Goal: Task Accomplishment & Management: Manage account settings

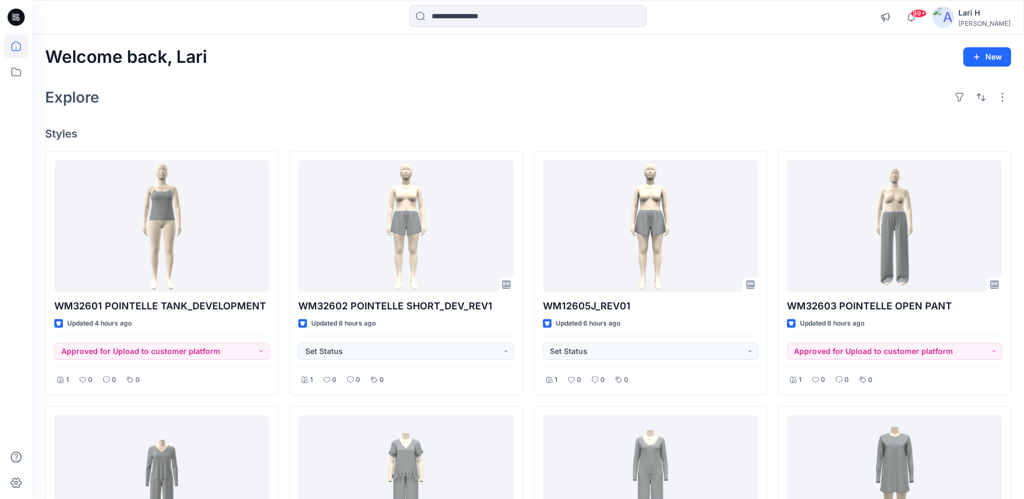
click at [19, 18] on icon at bounding box center [16, 17] width 17 height 17
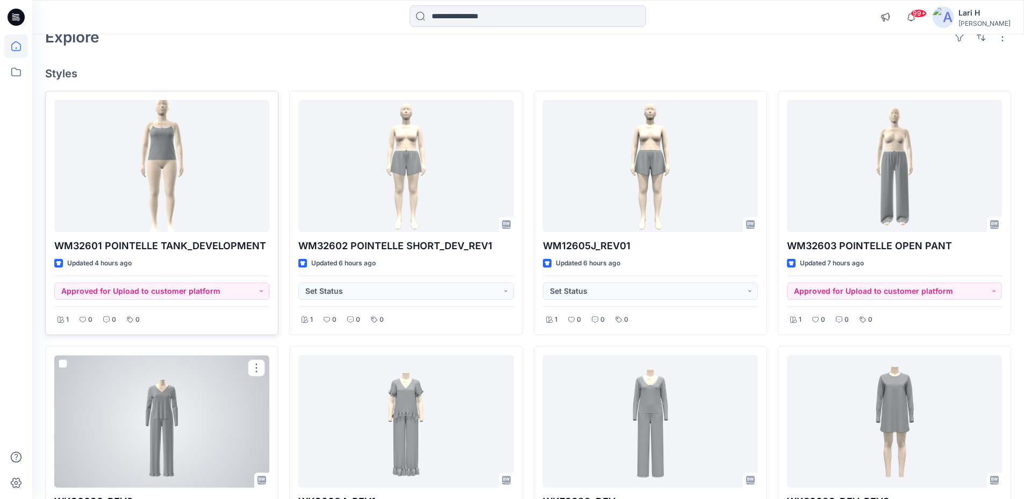
scroll to position [54, 0]
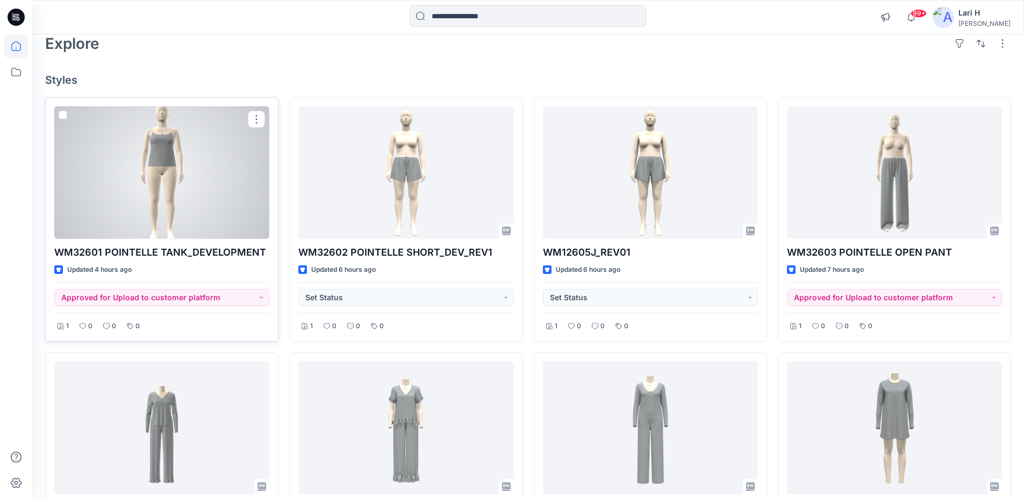
click at [215, 200] on div at bounding box center [161, 172] width 215 height 133
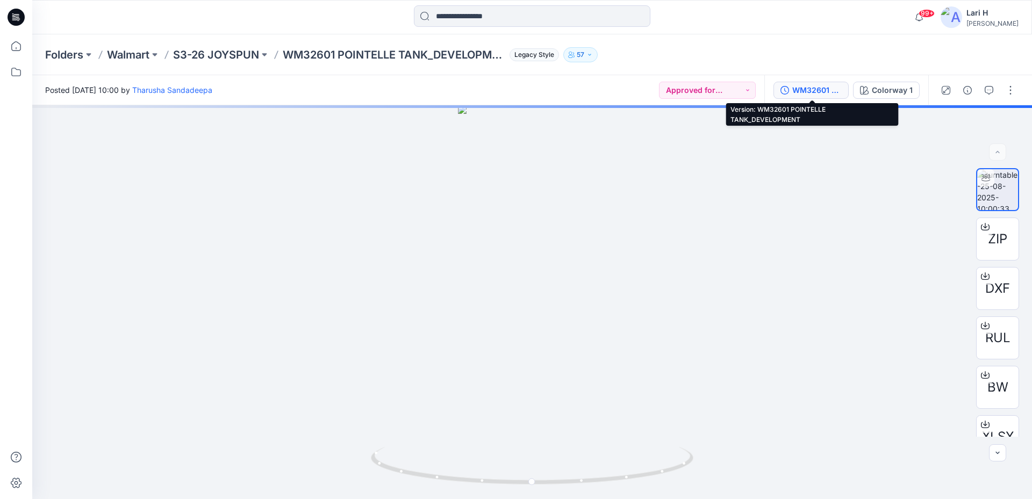
click at [809, 86] on div "WM32601 POINTELLE TANK_DEVELOPMENT" at bounding box center [816, 90] width 49 height 12
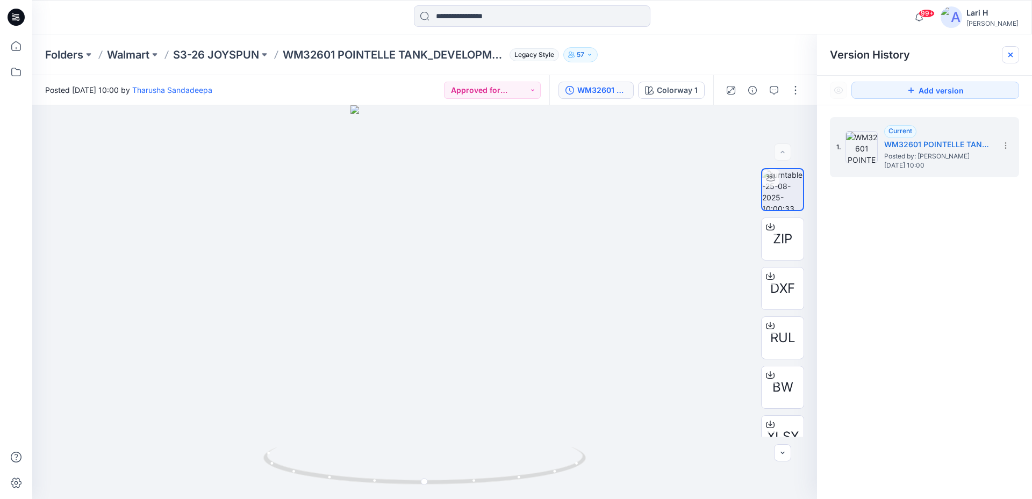
click at [1006, 57] on icon at bounding box center [1010, 55] width 9 height 9
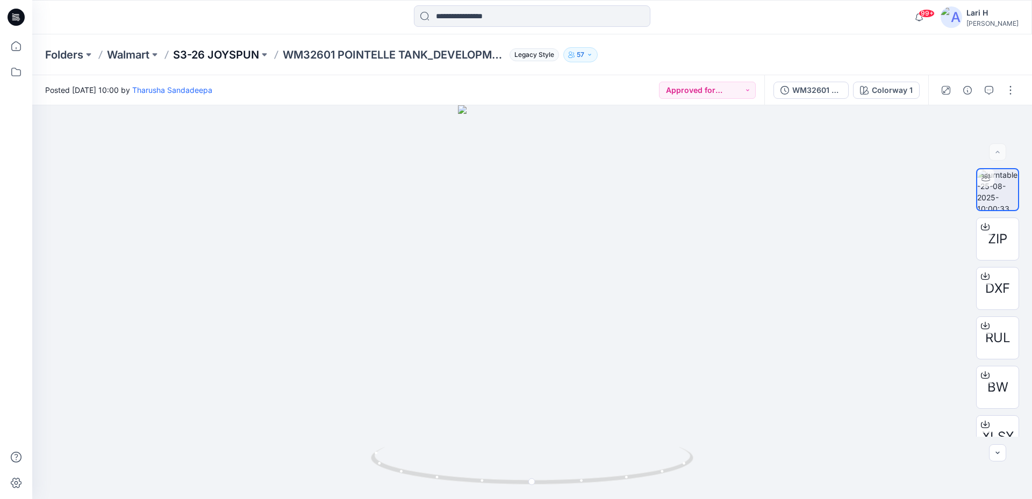
click at [212, 53] on p "S3-26 JOYSPUN" at bounding box center [216, 54] width 86 height 15
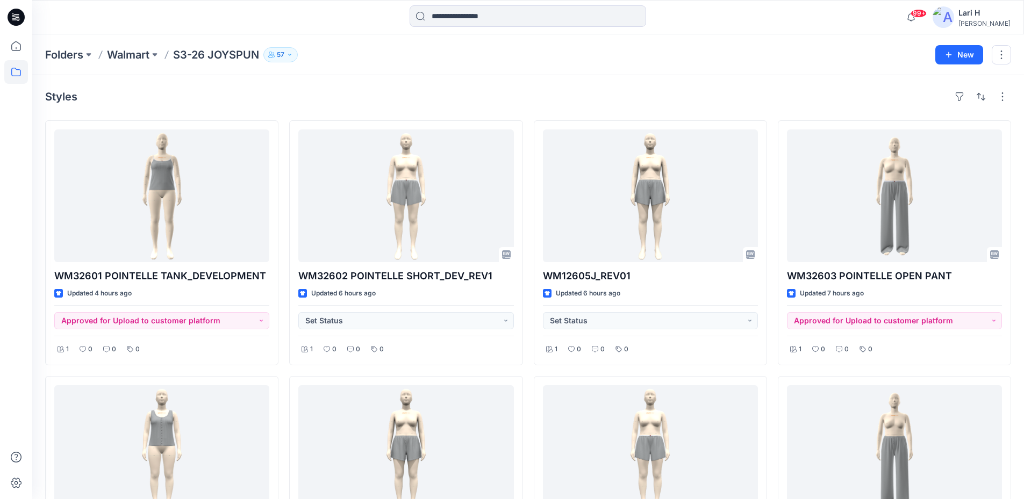
click at [16, 26] on icon at bounding box center [16, 17] width 17 height 17
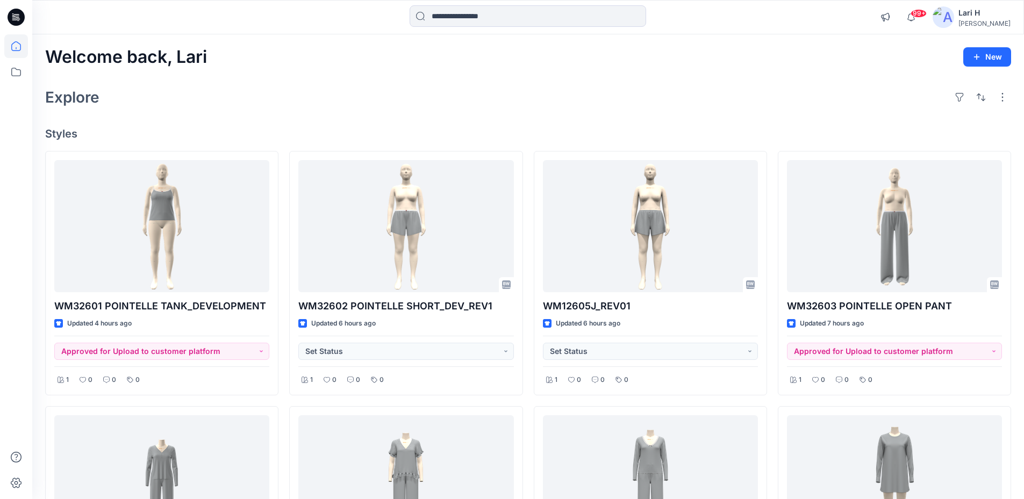
click at [293, 44] on div "Welcome back, Lari New Explore Styles WM32601 POINTELLE TANK_DEVELOPMENT Update…" at bounding box center [527, 496] width 991 height 924
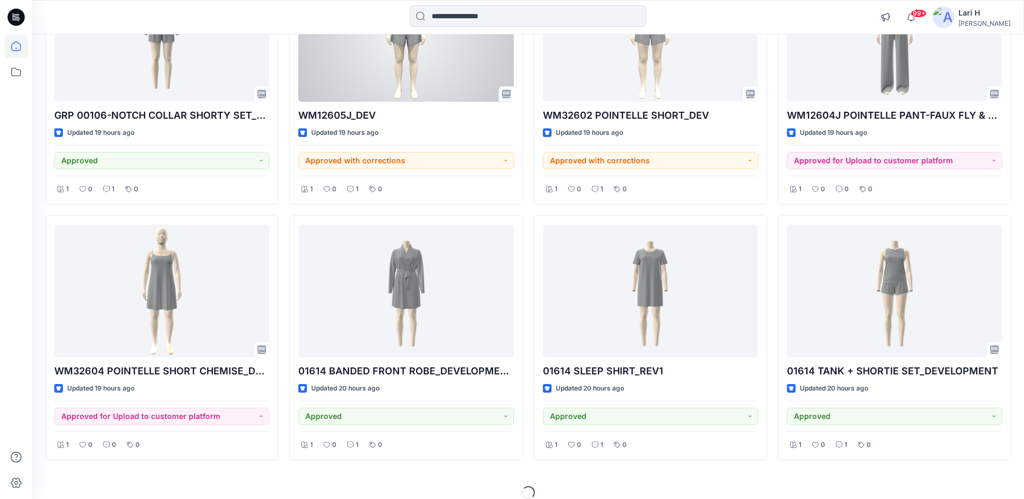
scroll to position [1226, 0]
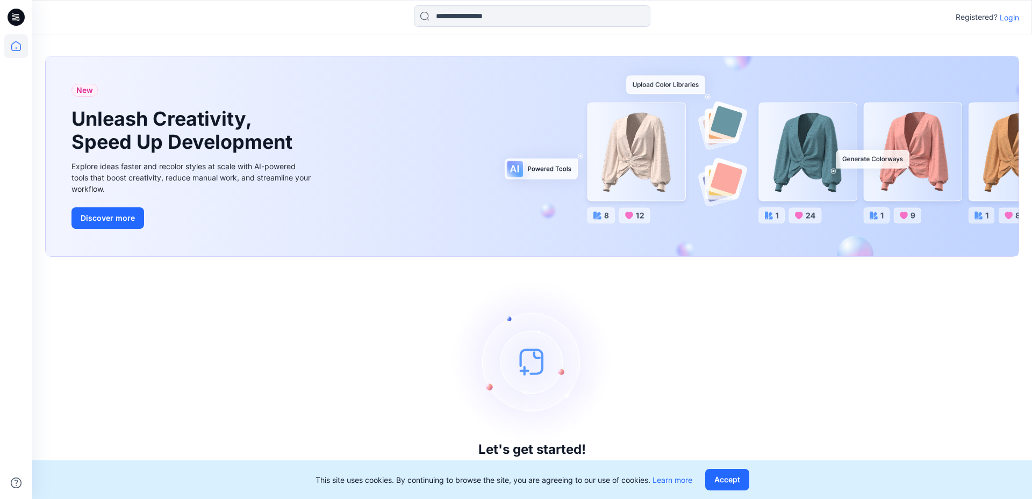
click at [1011, 17] on p "Login" at bounding box center [1008, 17] width 19 height 11
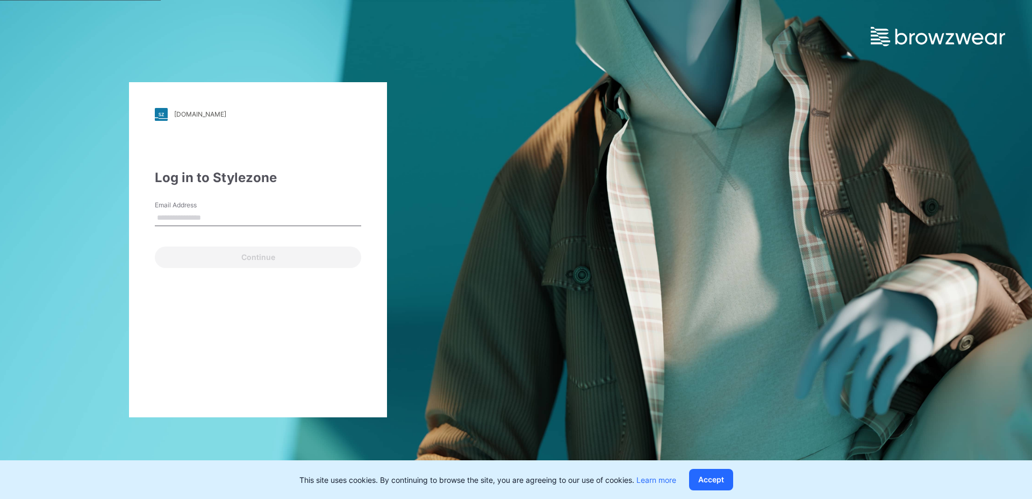
type input "**********"
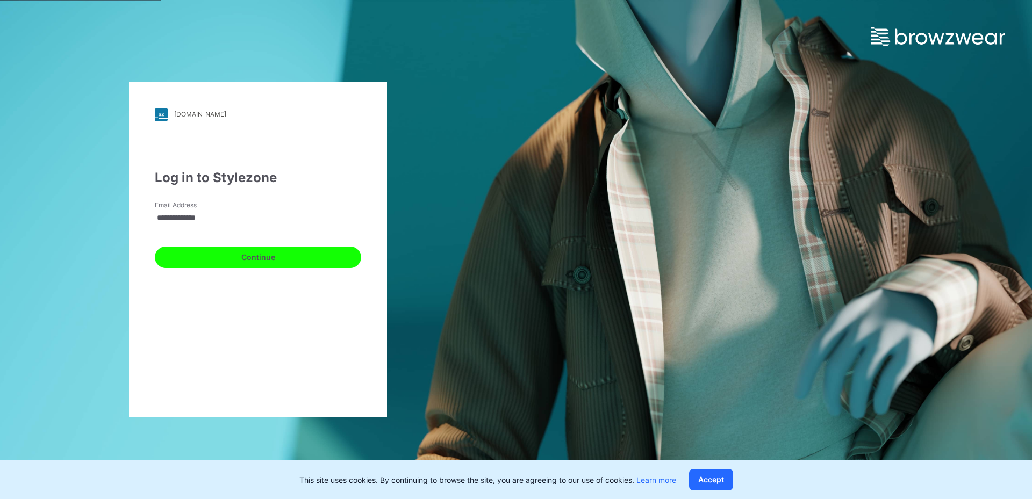
click at [222, 260] on button "Continue" at bounding box center [258, 257] width 206 height 21
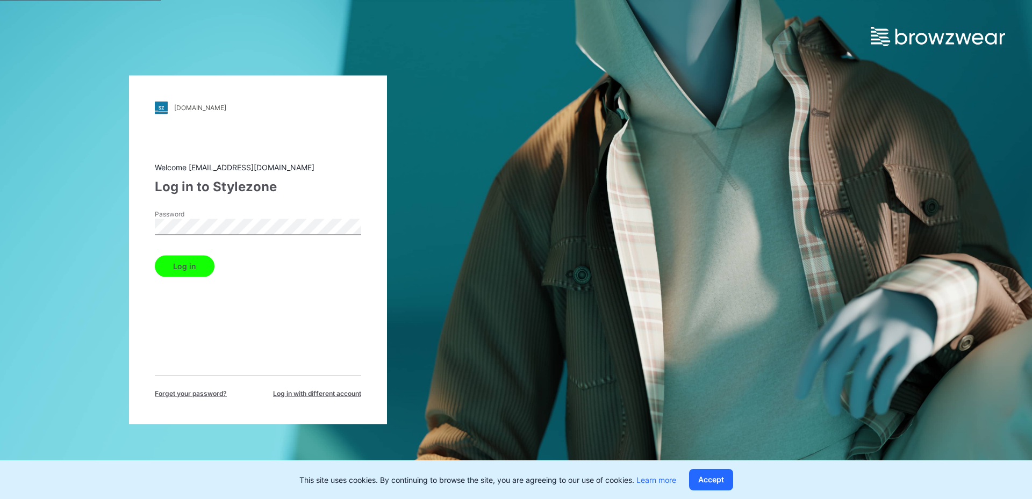
click at [184, 267] on button "Log in" at bounding box center [185, 265] width 60 height 21
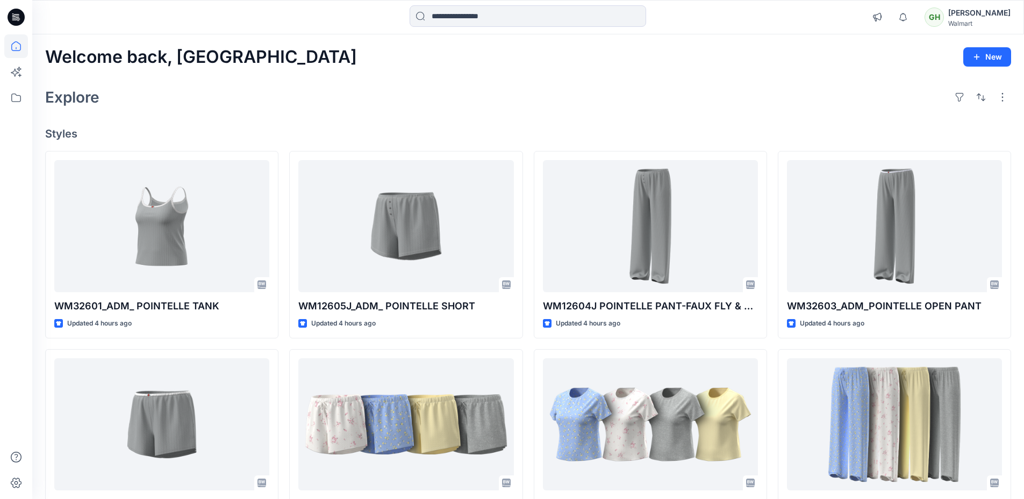
click at [176, 102] on div "Explore" at bounding box center [528, 97] width 966 height 26
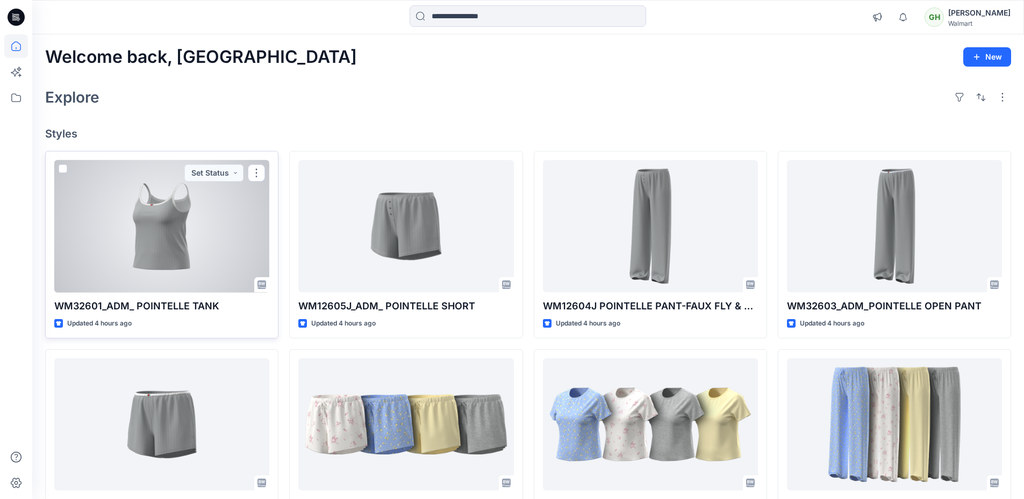
click at [195, 229] on div at bounding box center [161, 226] width 215 height 133
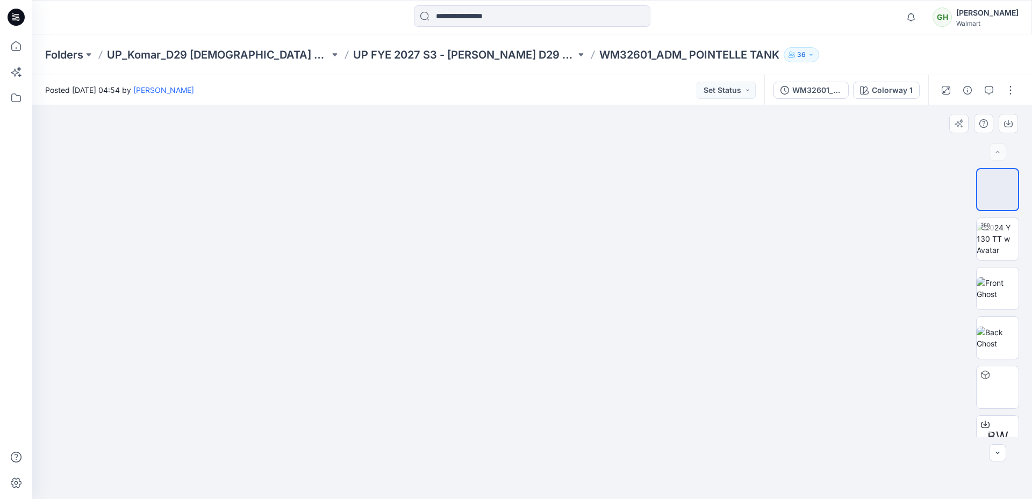
click at [941, 253] on div at bounding box center [531, 302] width 999 height 394
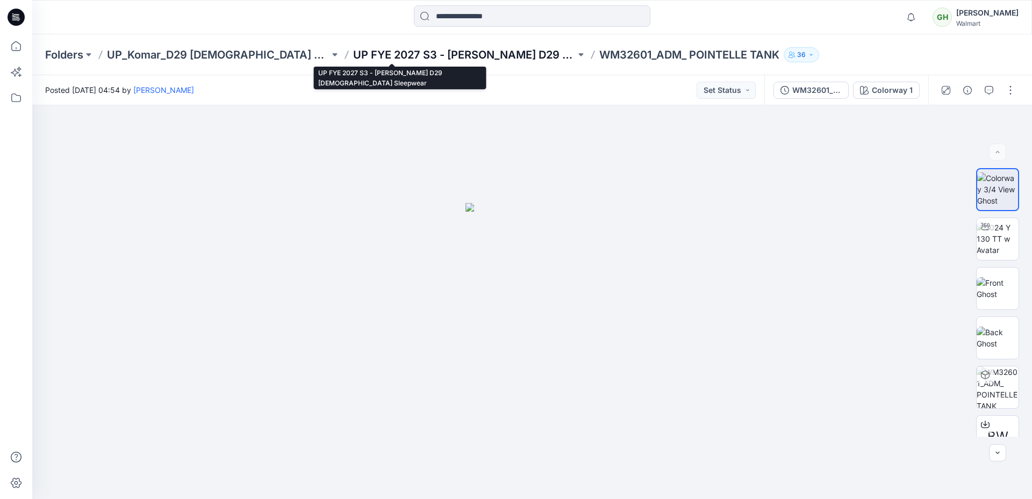
click at [380, 55] on p "UP FYE 2027 S3 - Komar D29 Ladies Sleepwear" at bounding box center [464, 54] width 222 height 15
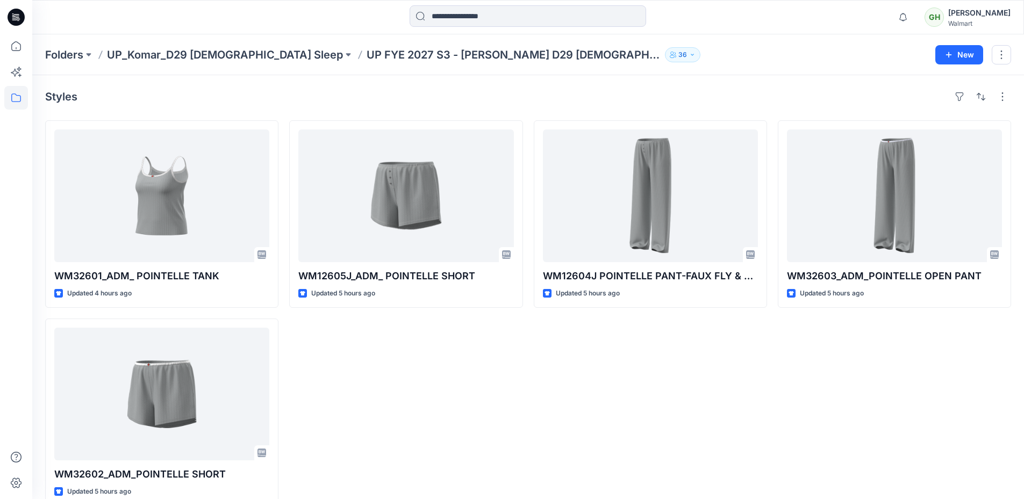
click at [18, 18] on icon at bounding box center [16, 17] width 17 height 17
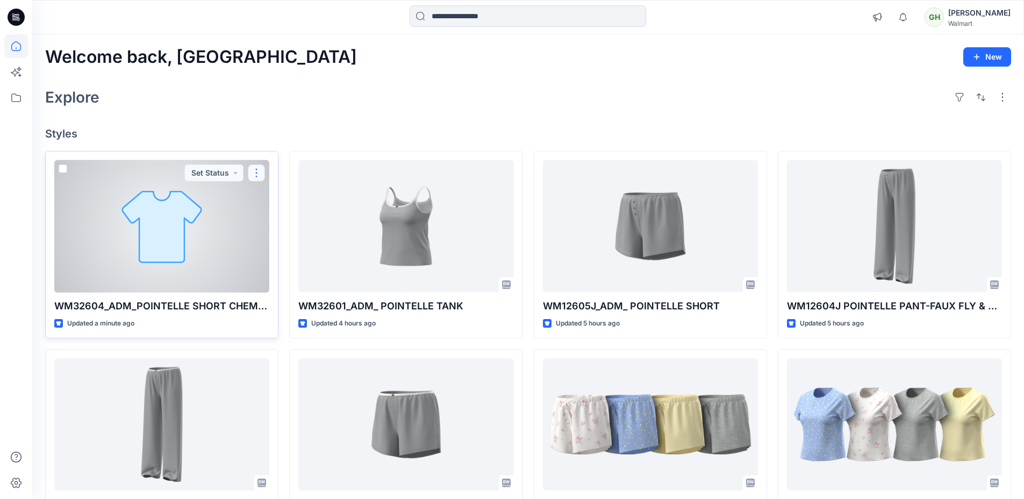
click at [251, 172] on button "button" at bounding box center [256, 172] width 17 height 17
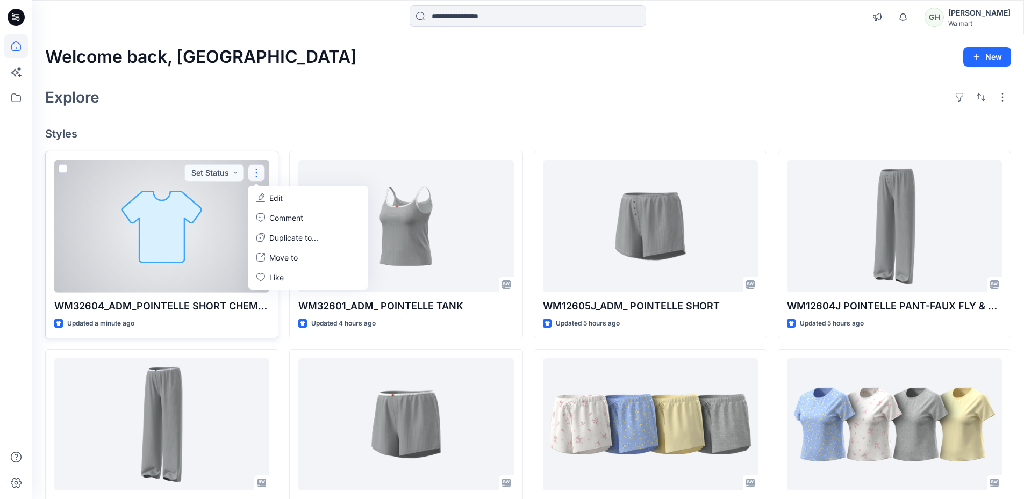
click at [263, 197] on icon "button" at bounding box center [261, 196] width 6 height 6
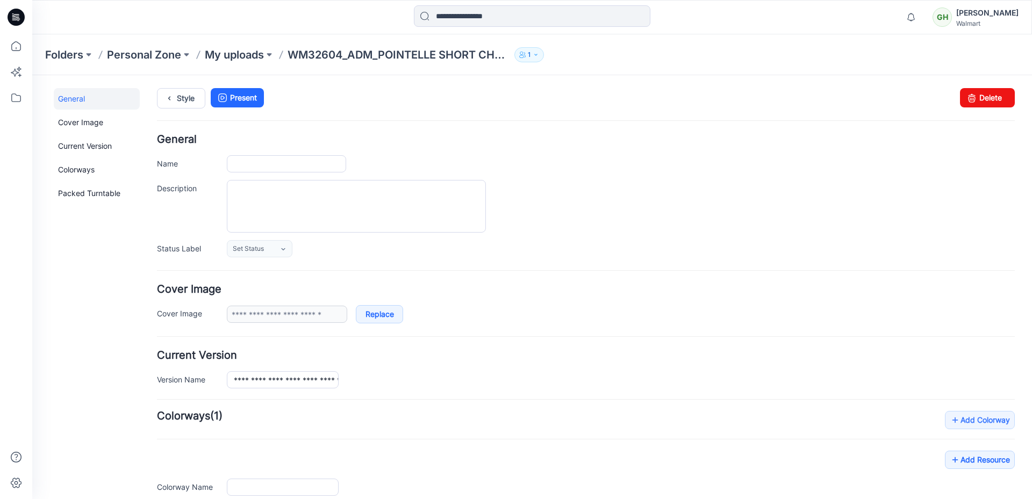
type input "**********"
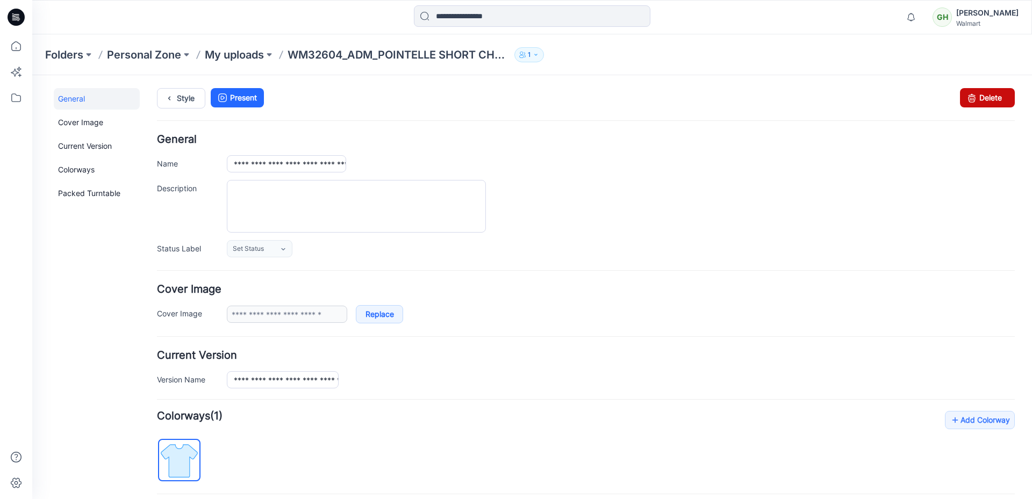
drag, startPoint x: 585, startPoint y: 118, endPoint x: 999, endPoint y: 100, distance: 414.6
click at [999, 100] on link "Delete" at bounding box center [987, 97] width 55 height 19
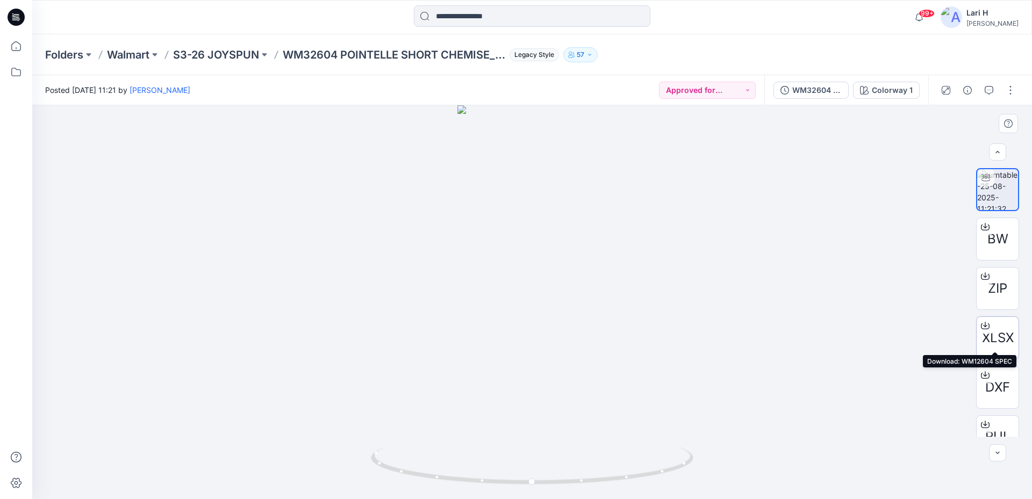
scroll to position [21, 0]
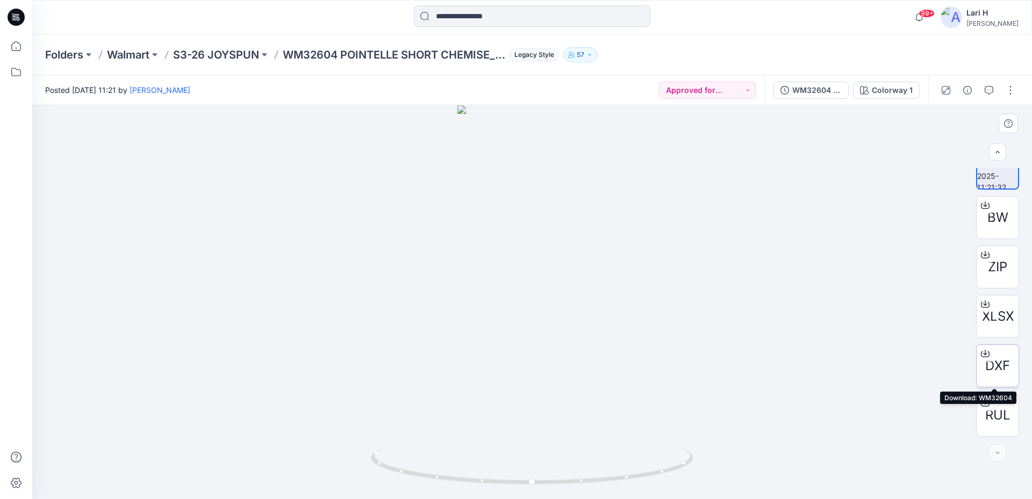
click at [984, 358] on div at bounding box center [984, 353] width 17 height 17
click at [985, 405] on icon at bounding box center [985, 403] width 9 height 9
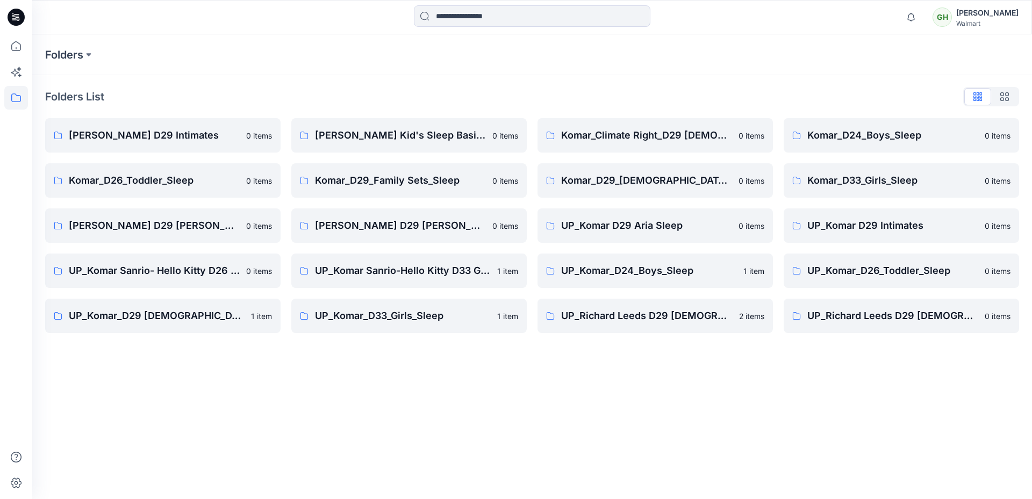
click at [20, 21] on icon at bounding box center [16, 17] width 17 height 17
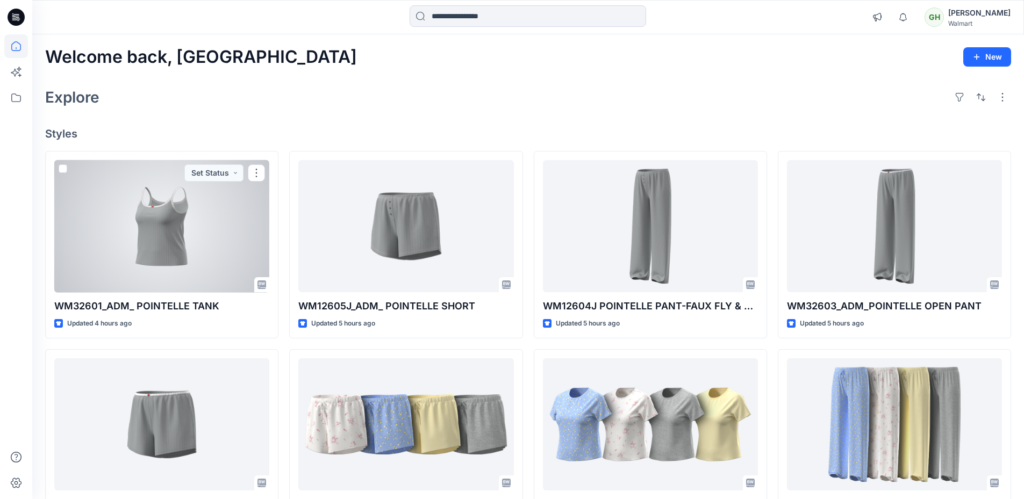
click at [155, 198] on div at bounding box center [161, 226] width 215 height 133
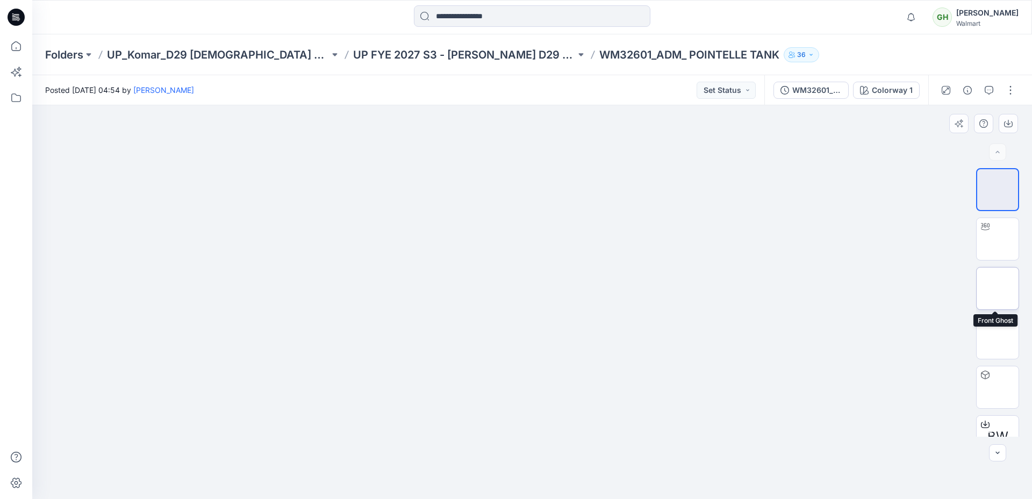
click at [997, 289] on img at bounding box center [997, 289] width 0 height 0
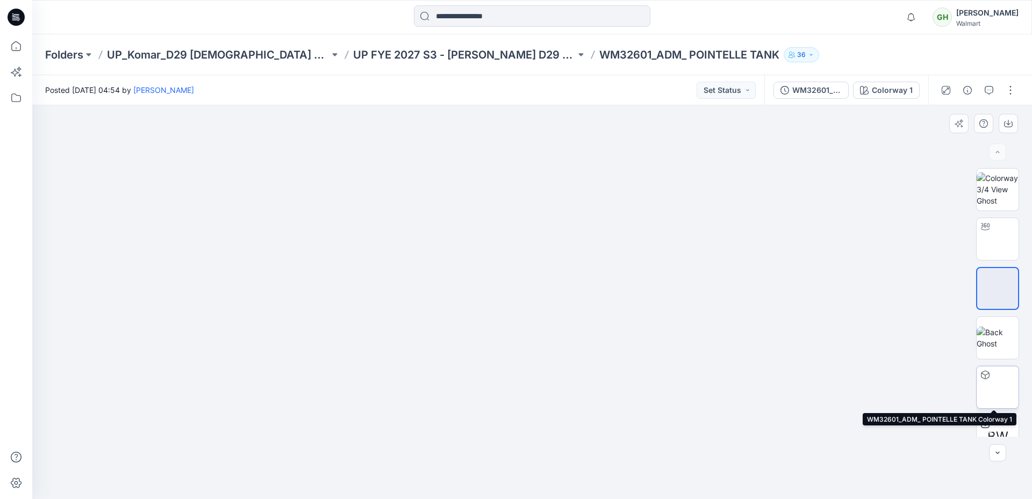
click at [997, 387] on img at bounding box center [997, 387] width 0 height 0
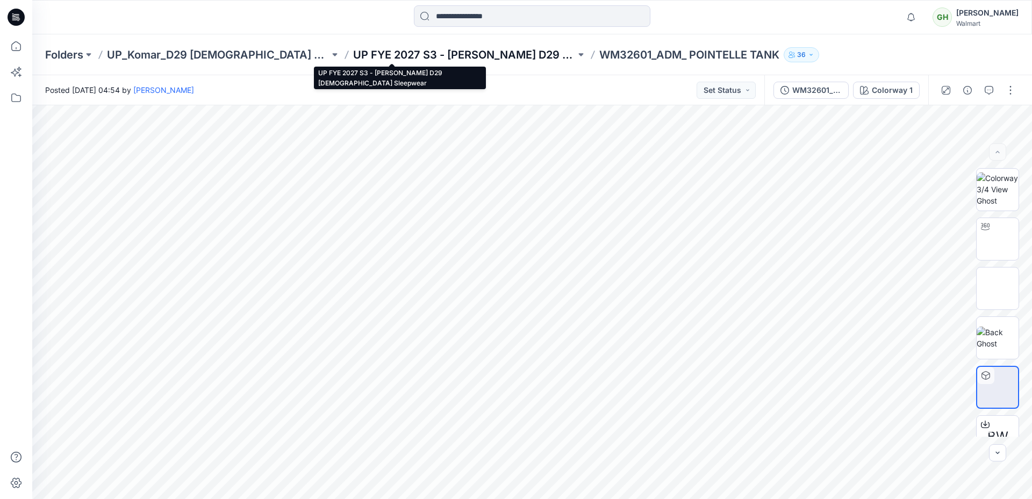
click at [353, 49] on p "UP FYE 2027 S3 - [PERSON_NAME] D29 [DEMOGRAPHIC_DATA] Sleepwear" at bounding box center [464, 54] width 222 height 15
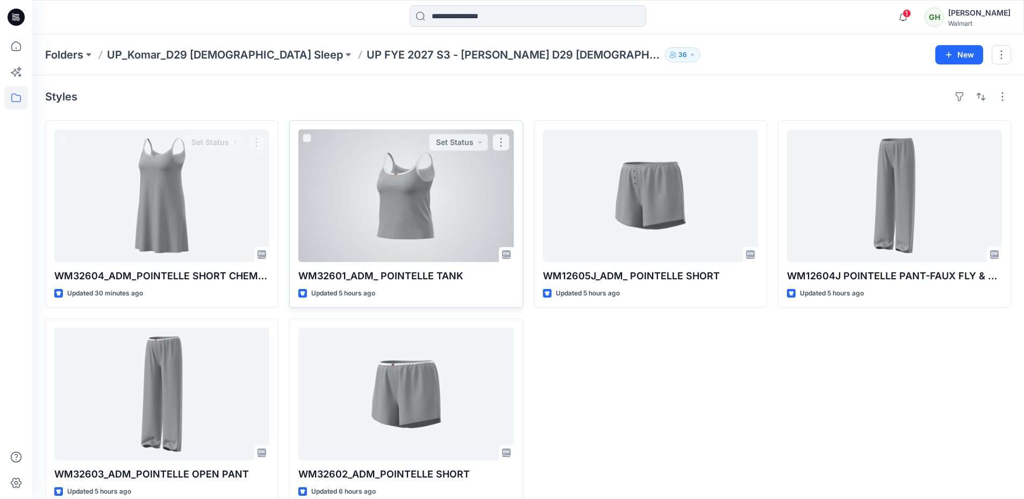
click at [365, 218] on div at bounding box center [405, 195] width 215 height 133
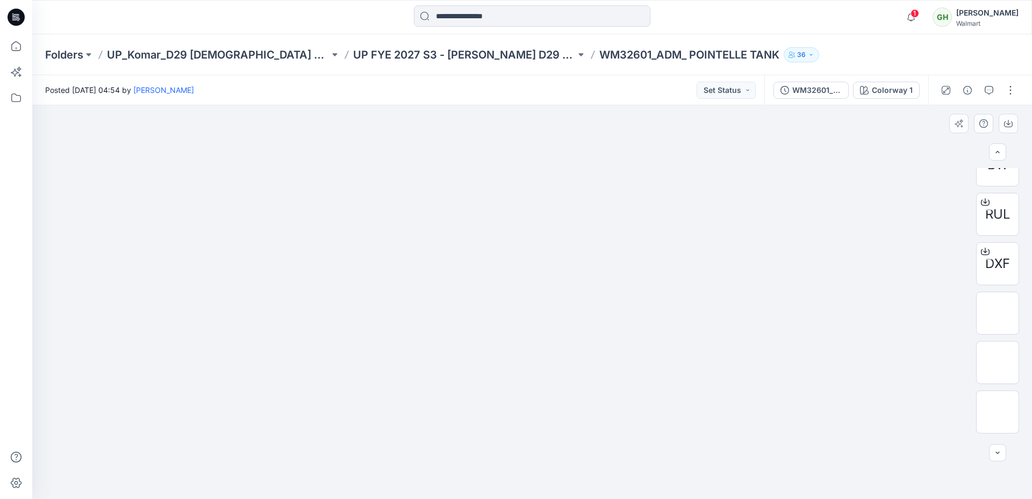
scroll to position [322, 0]
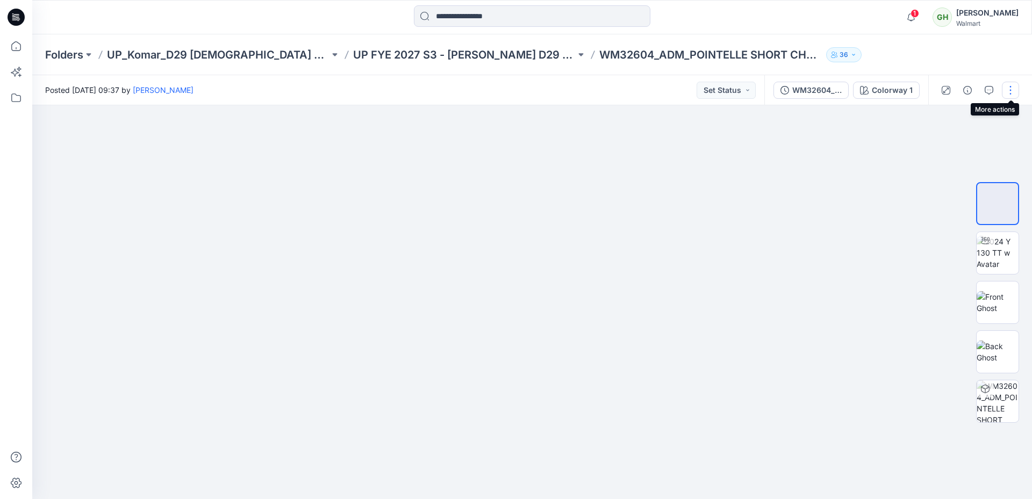
click at [1011, 89] on button "button" at bounding box center [1010, 90] width 17 height 17
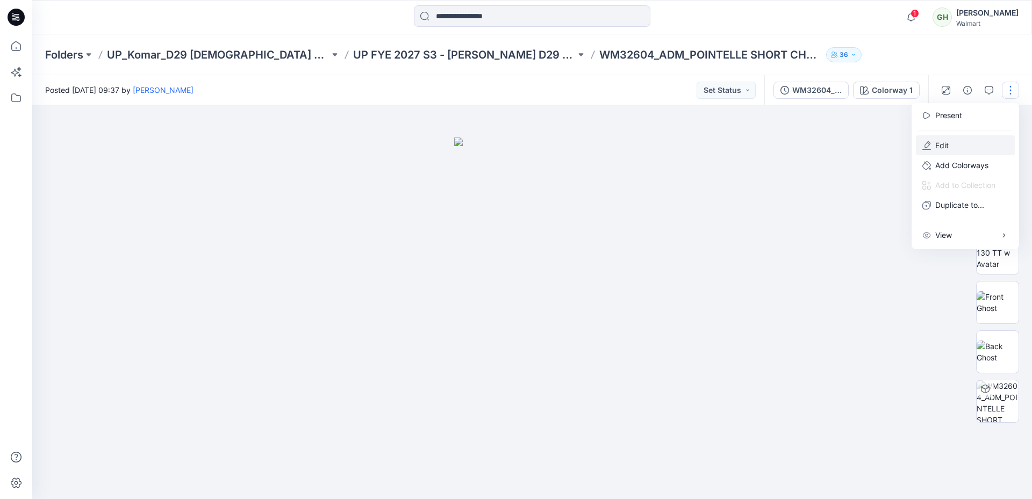
click at [975, 145] on button "Edit" at bounding box center [965, 145] width 99 height 20
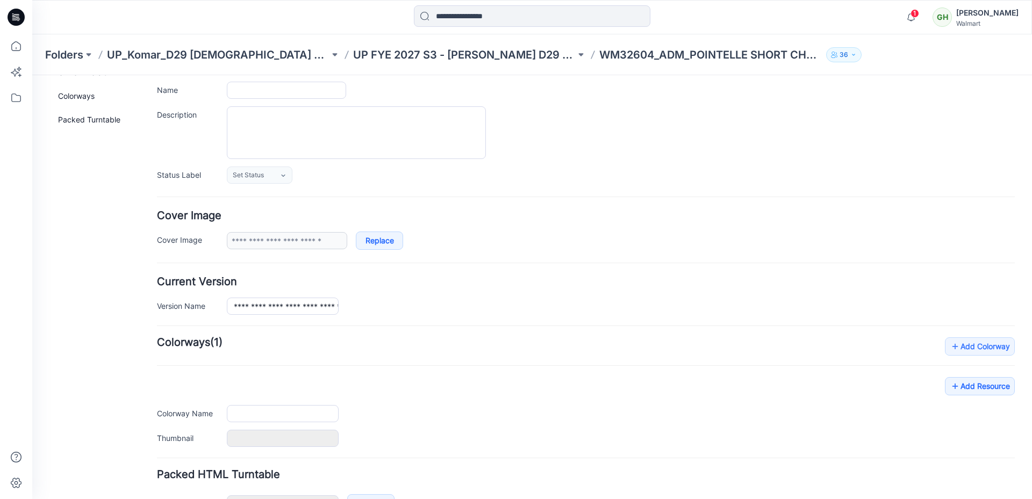
type input "**********"
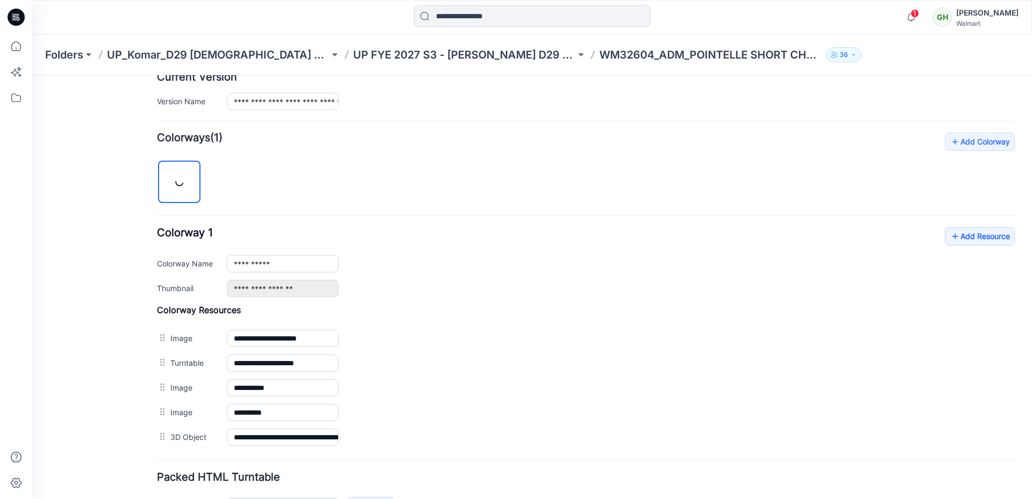
scroll to position [352, 0]
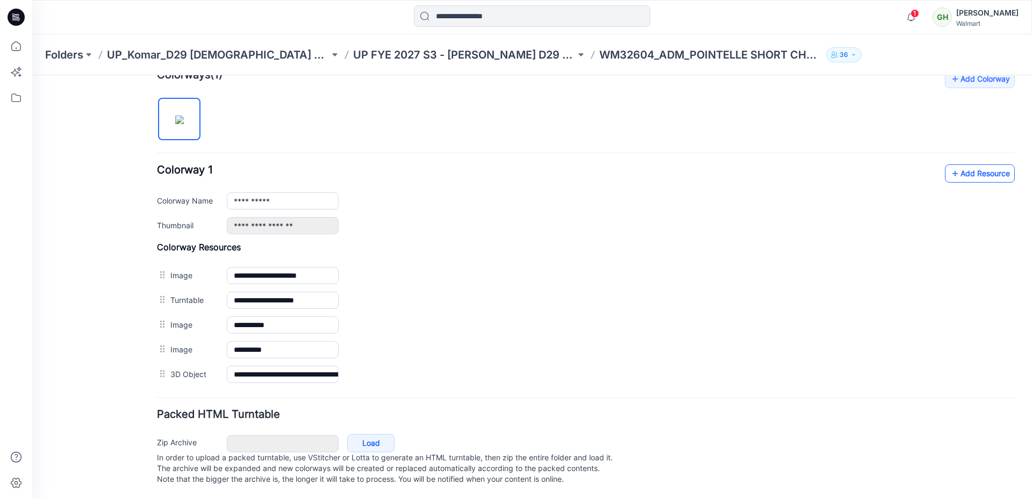
click at [967, 165] on link "Add Resource" at bounding box center [980, 173] width 70 height 18
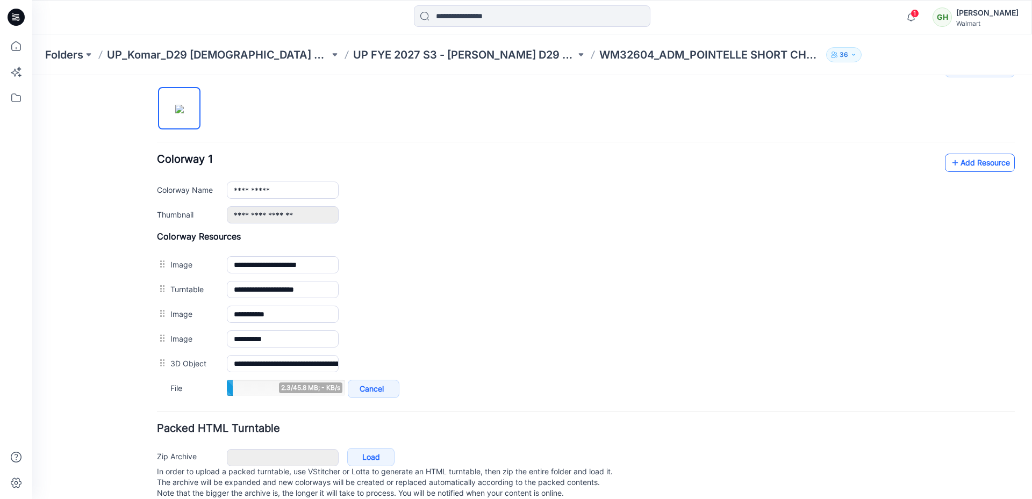
click at [954, 165] on link "Add Resource" at bounding box center [980, 163] width 70 height 18
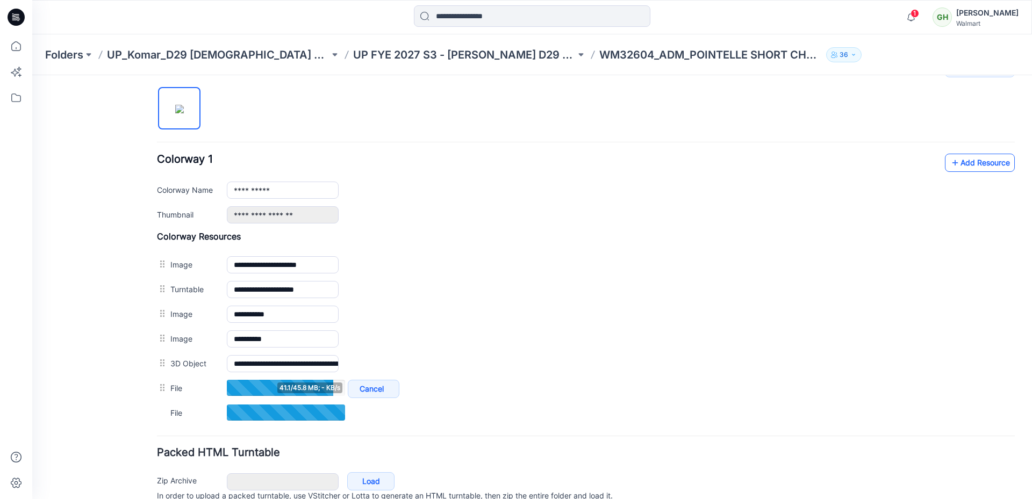
click at [986, 167] on link "Add Resource" at bounding box center [980, 163] width 70 height 18
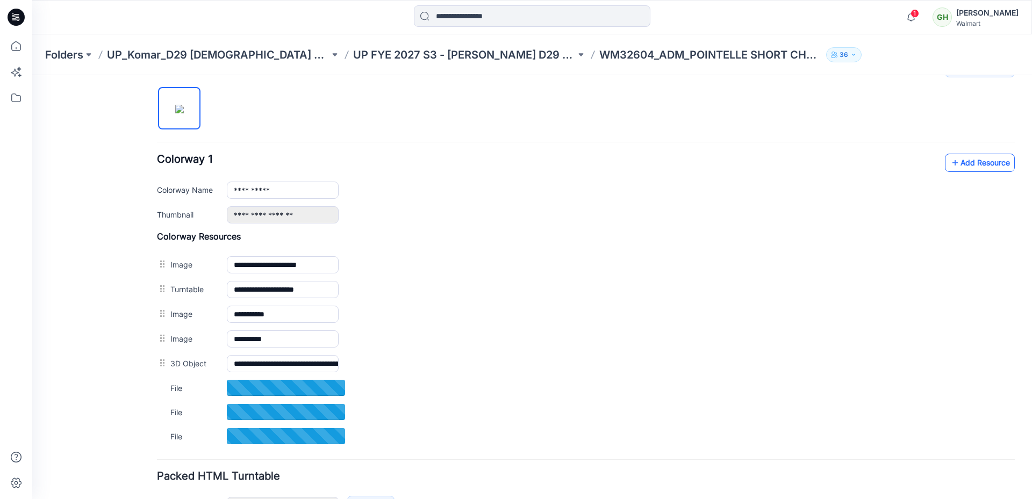
click at [983, 162] on link "Add Resource" at bounding box center [980, 163] width 70 height 18
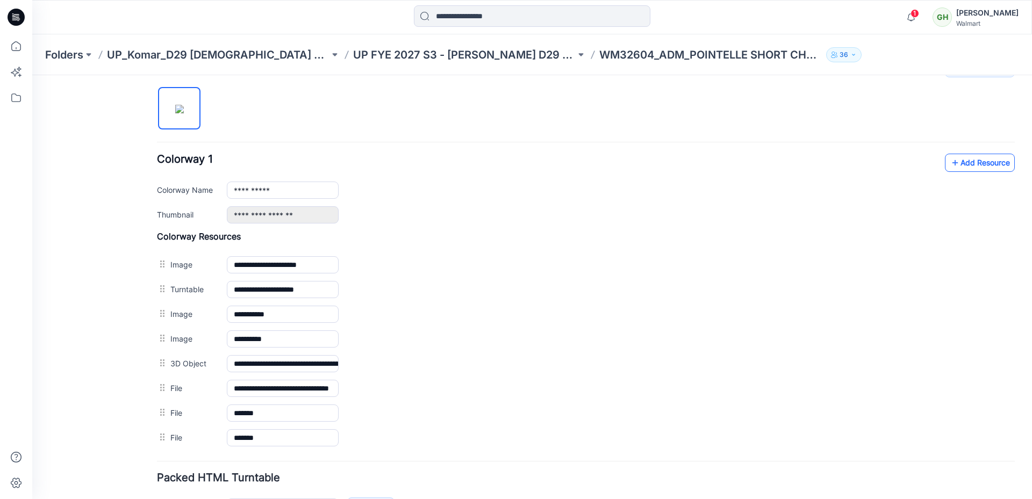
click at [959, 161] on link "Add Resource" at bounding box center [980, 163] width 70 height 18
click at [956, 164] on link "Add Resource" at bounding box center [980, 163] width 70 height 18
click at [949, 165] on icon at bounding box center [954, 162] width 11 height 17
click at [963, 160] on link "Add Resource" at bounding box center [980, 163] width 70 height 18
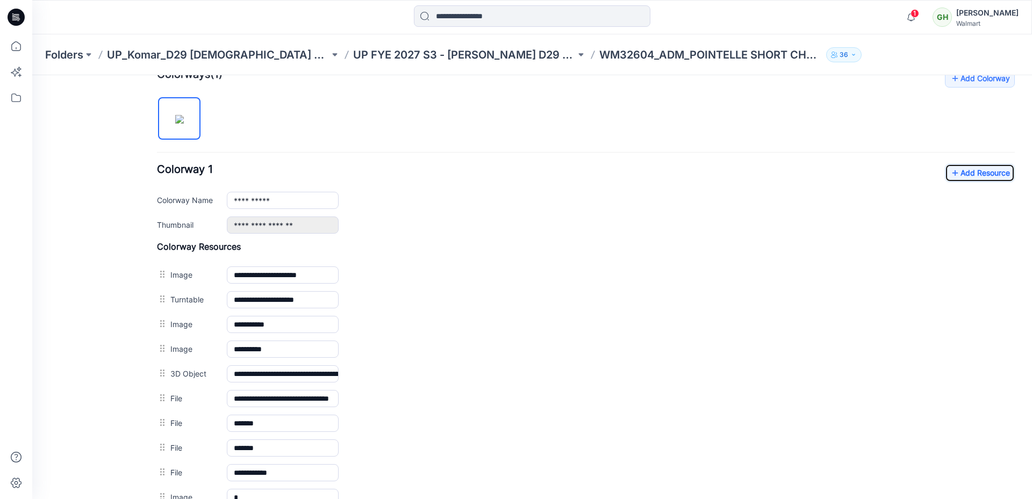
scroll to position [339, 0]
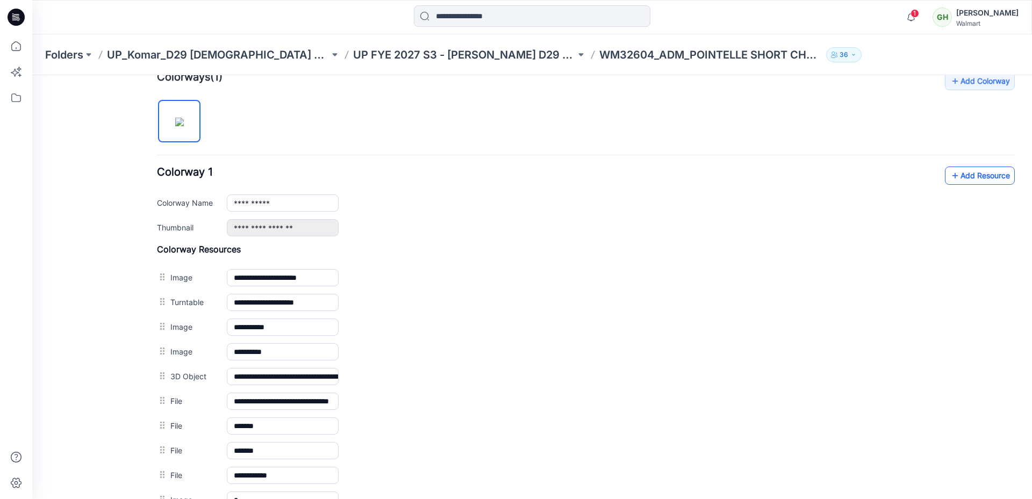
click at [961, 172] on link "Add Resource" at bounding box center [980, 176] width 70 height 18
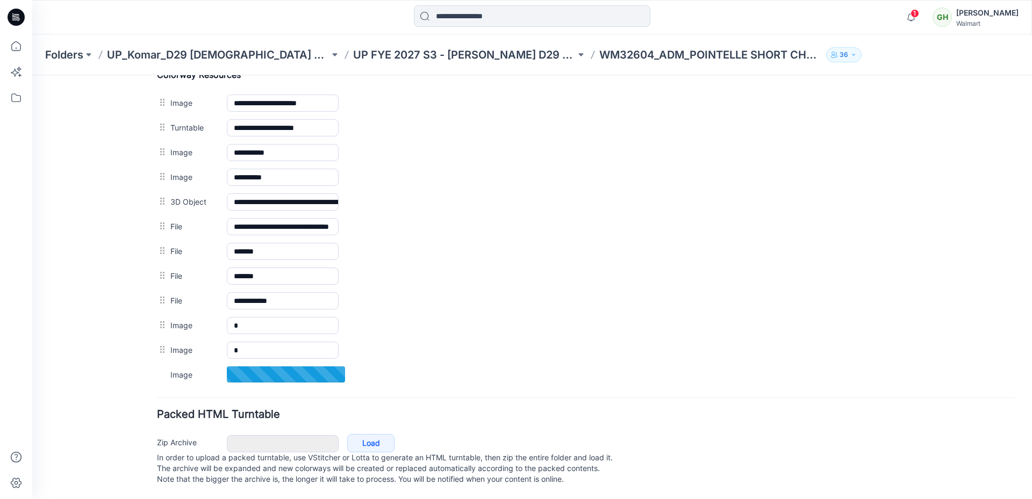
scroll to position [256, 0]
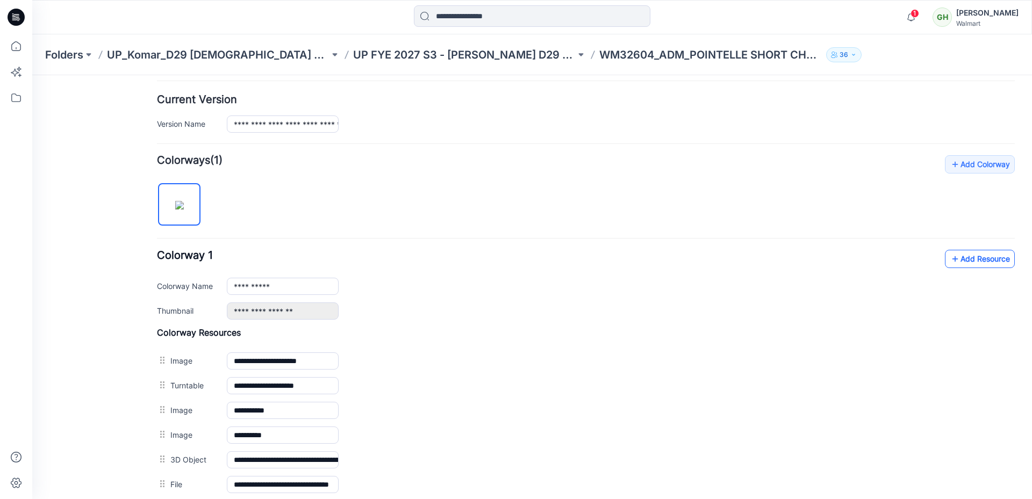
click at [953, 255] on link "Add Resource" at bounding box center [980, 259] width 70 height 18
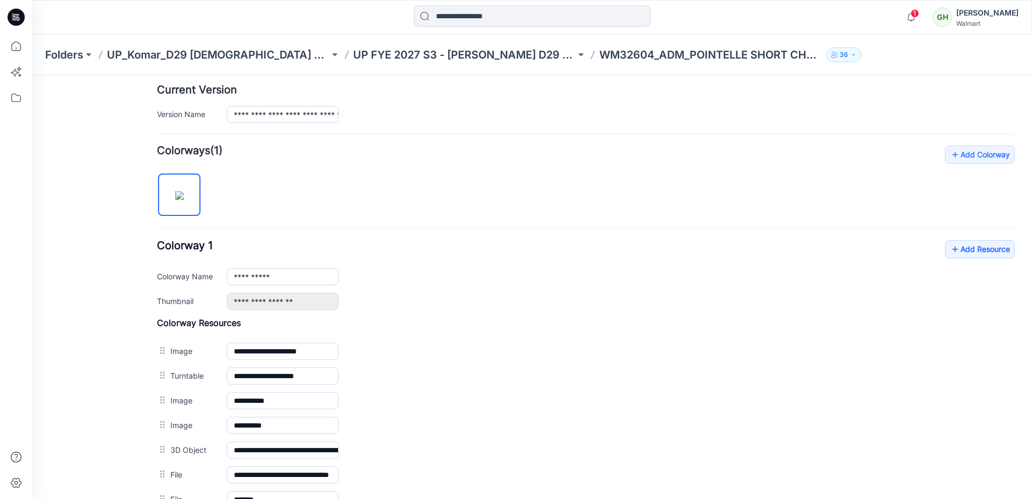
scroll to position [12, 0]
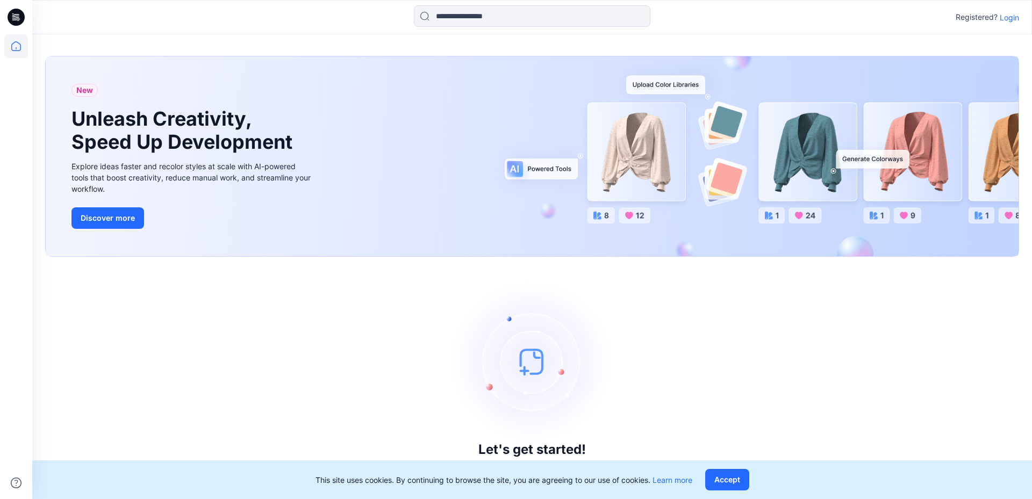
click at [1014, 19] on p "Login" at bounding box center [1008, 17] width 19 height 11
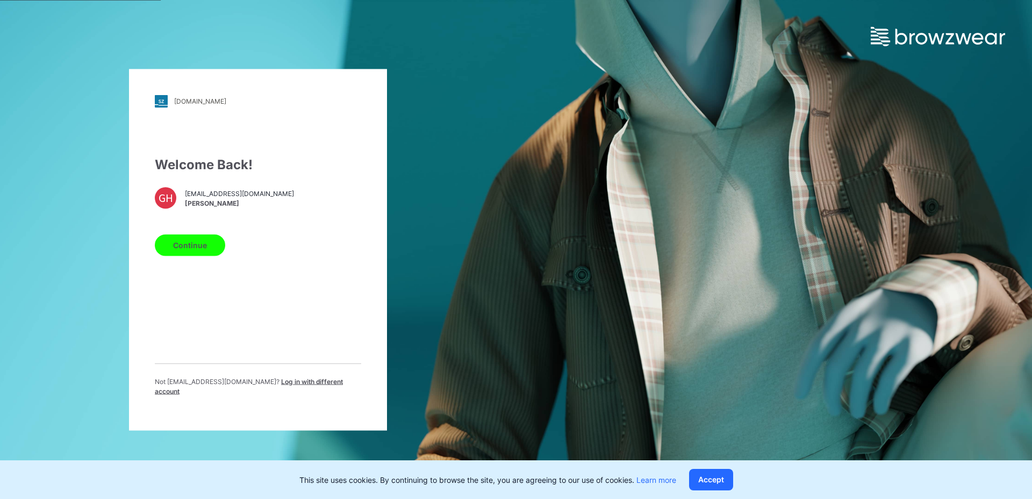
click at [177, 247] on button "Continue" at bounding box center [190, 244] width 70 height 21
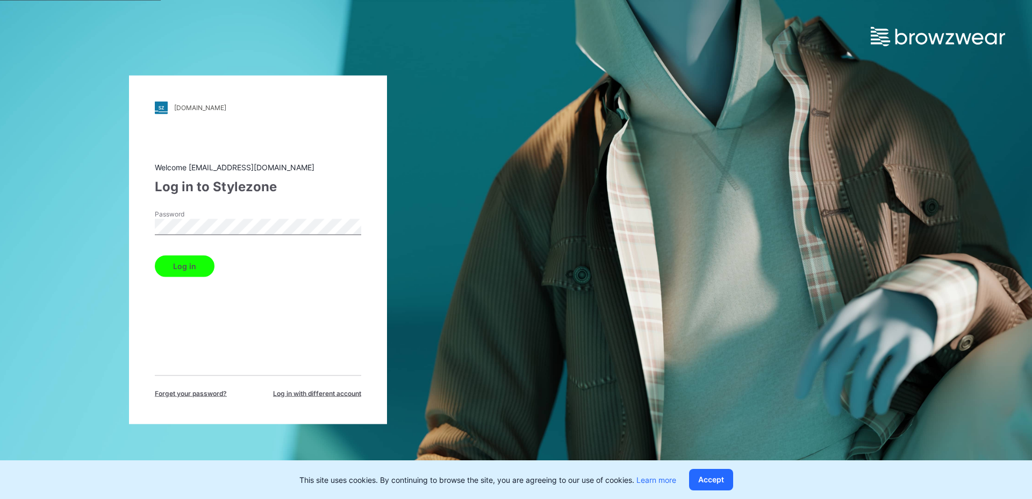
click at [197, 264] on button "Log in" at bounding box center [185, 265] width 60 height 21
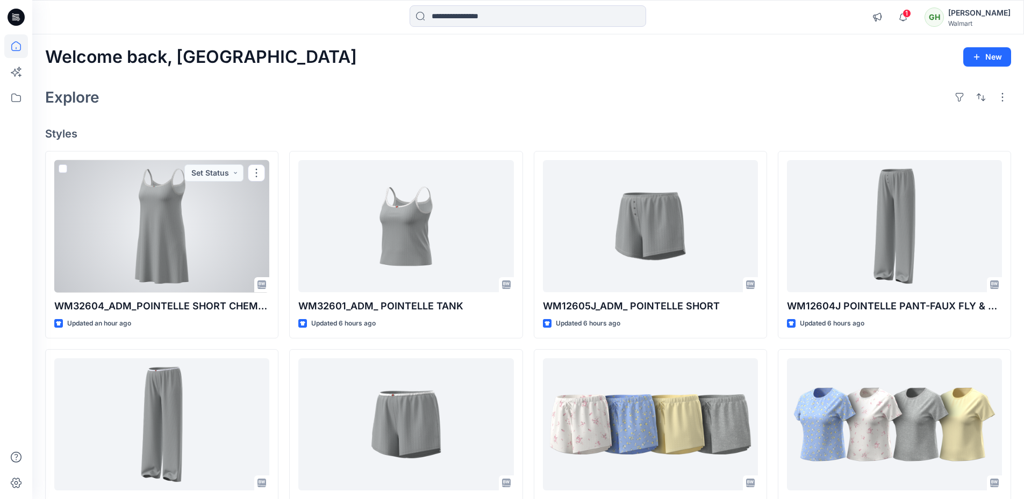
click at [199, 251] on div at bounding box center [161, 226] width 215 height 133
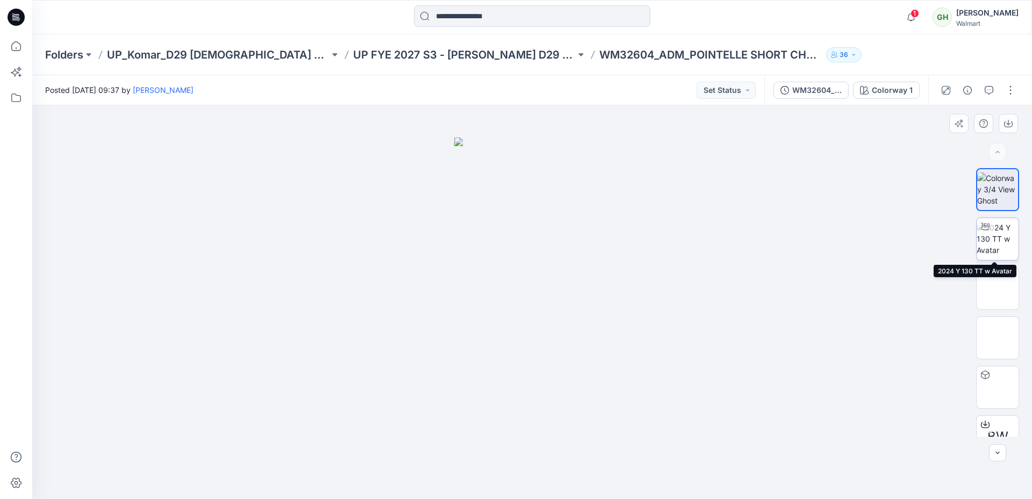
click at [999, 240] on img at bounding box center [997, 239] width 42 height 34
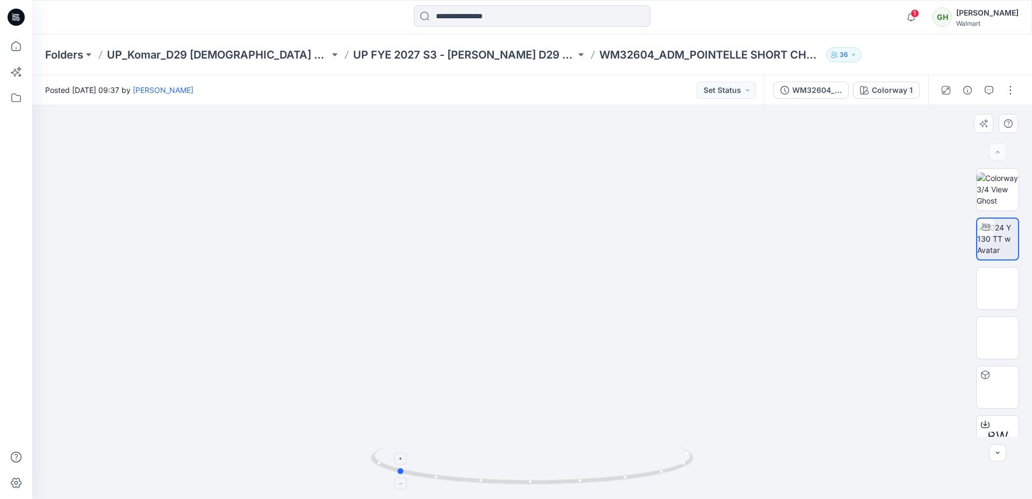
drag, startPoint x: 621, startPoint y: 482, endPoint x: 485, endPoint y: 478, distance: 136.0
click at [485, 478] on icon at bounding box center [533, 467] width 325 height 40
click at [15, 20] on icon at bounding box center [14, 19] width 5 height 1
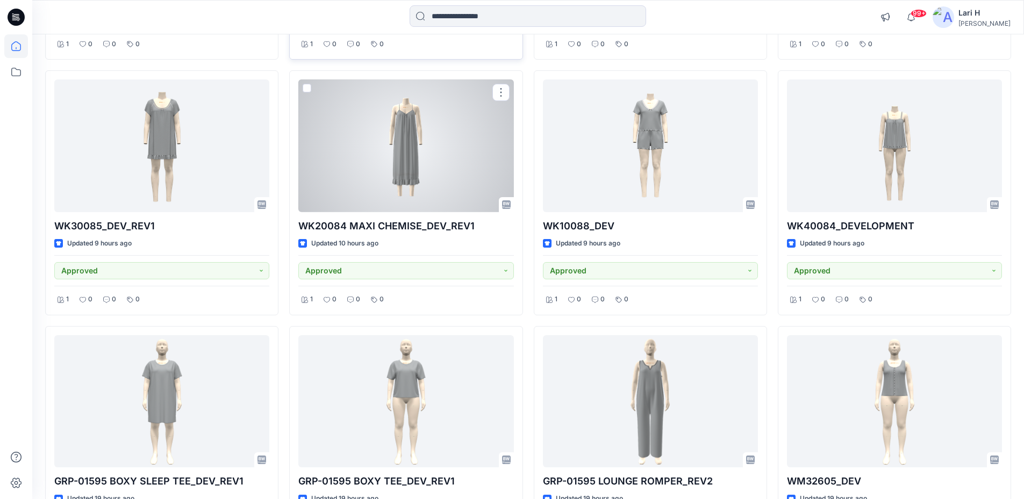
scroll to position [635, 0]
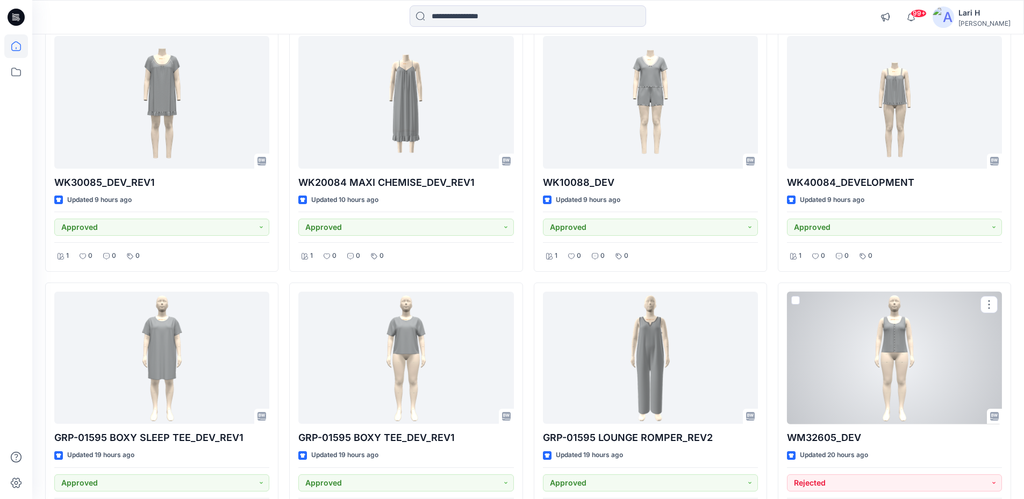
click at [868, 330] on div at bounding box center [894, 358] width 215 height 133
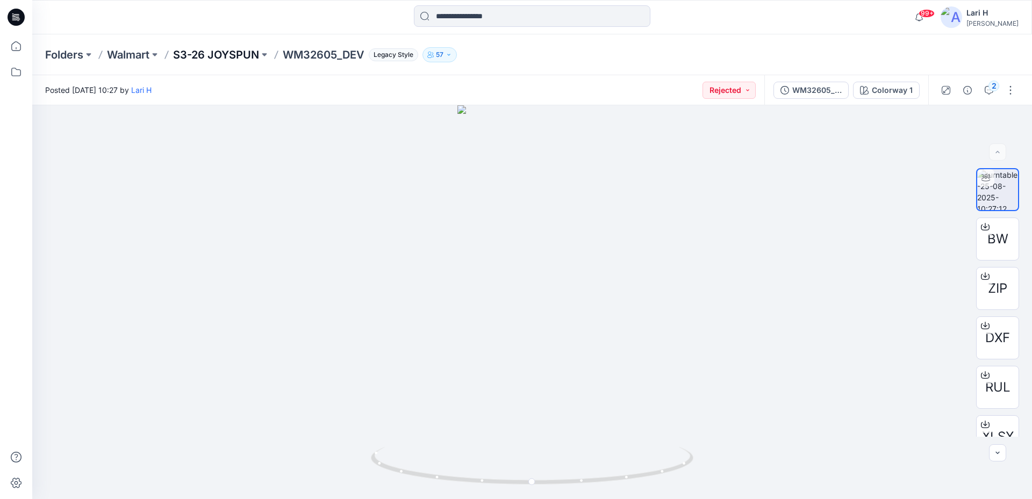
click at [231, 53] on p "S3-26 JOYSPUN" at bounding box center [216, 54] width 86 height 15
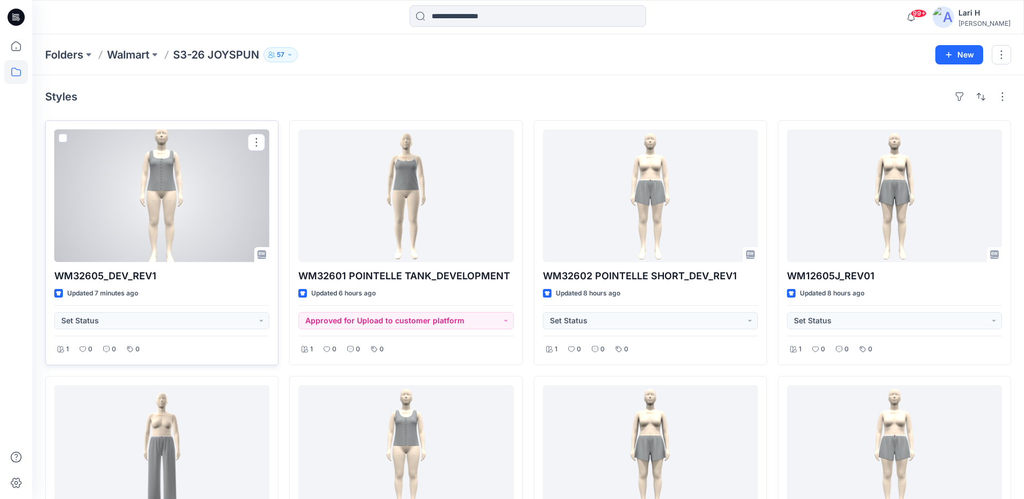
click at [235, 183] on div at bounding box center [161, 195] width 215 height 133
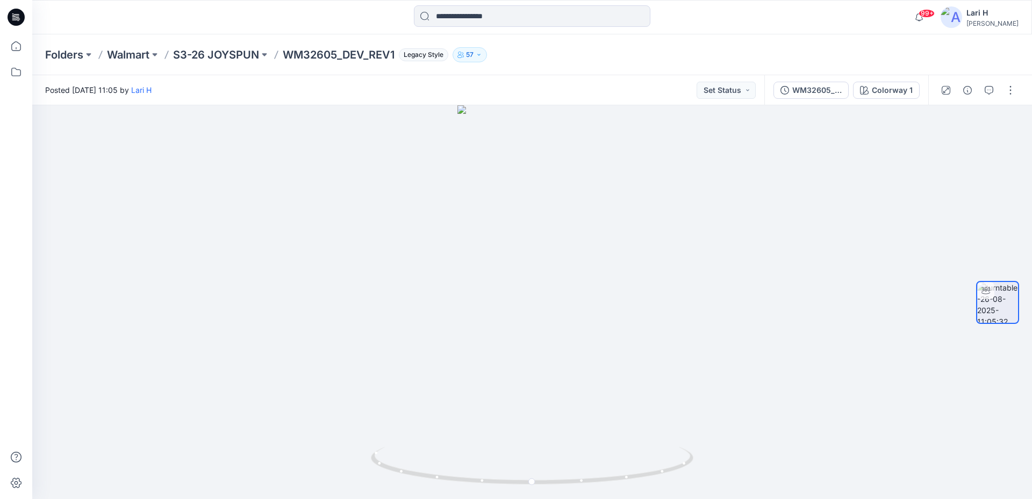
click at [1000, 90] on div at bounding box center [977, 90] width 99 height 30
click at [1007, 90] on button "button" at bounding box center [1010, 90] width 17 height 17
click at [956, 114] on button "Edit" at bounding box center [965, 115] width 99 height 20
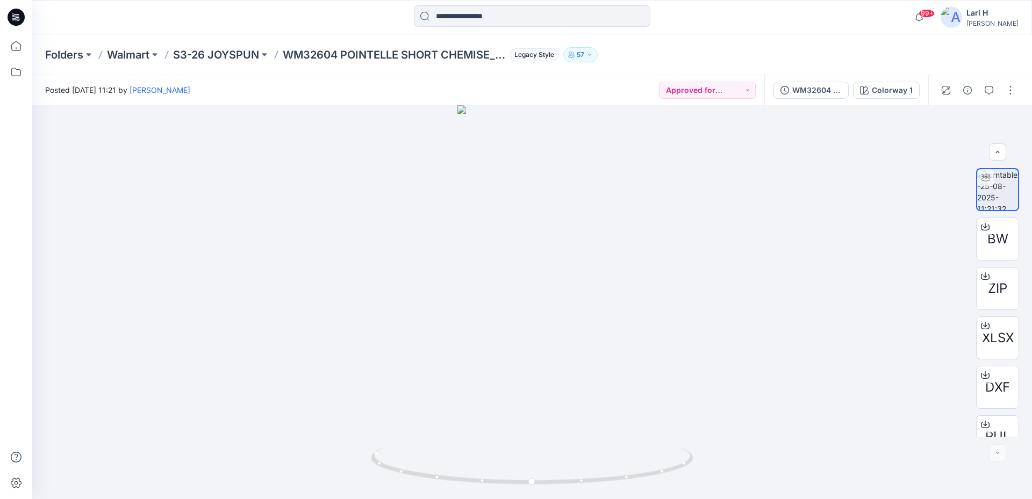
scroll to position [21, 0]
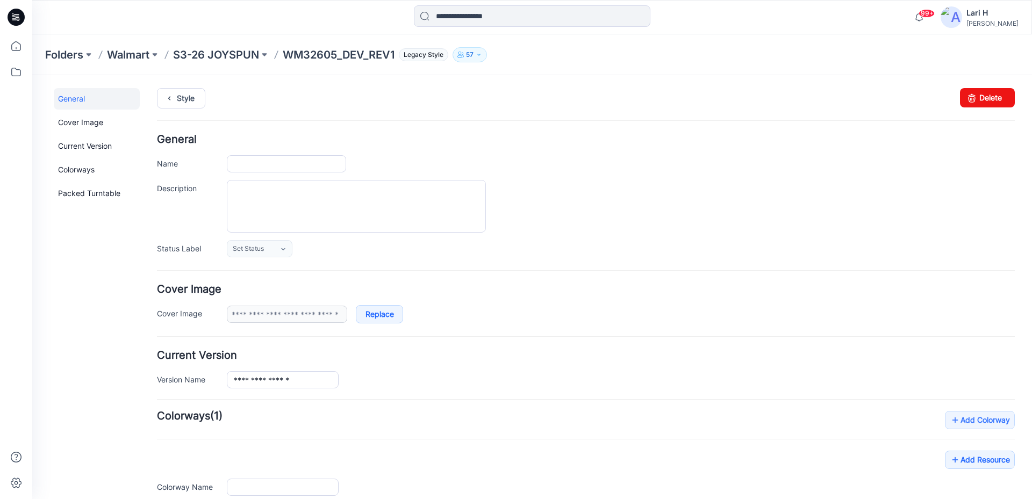
type input "**********"
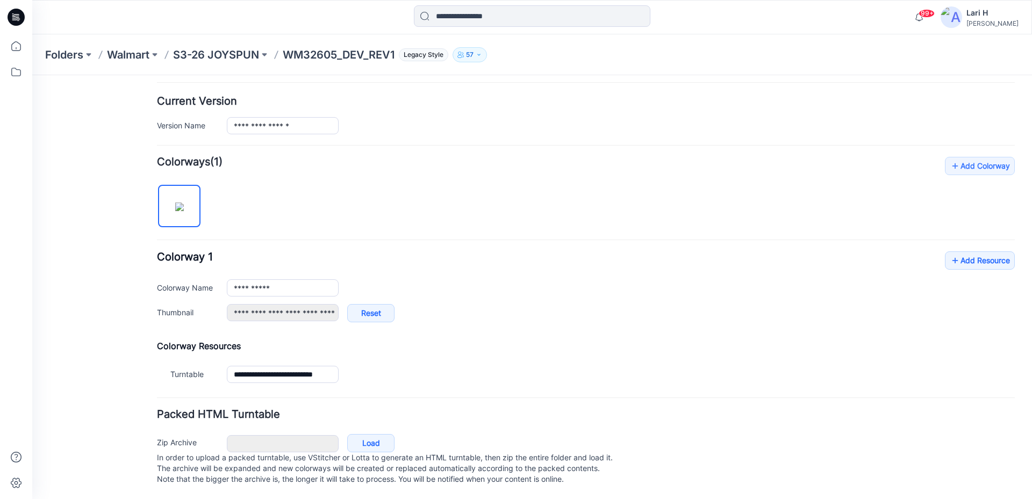
click at [953, 265] on div "**********" at bounding box center [586, 292] width 858 height 82
click at [953, 252] on link "Add Resource" at bounding box center [980, 260] width 70 height 18
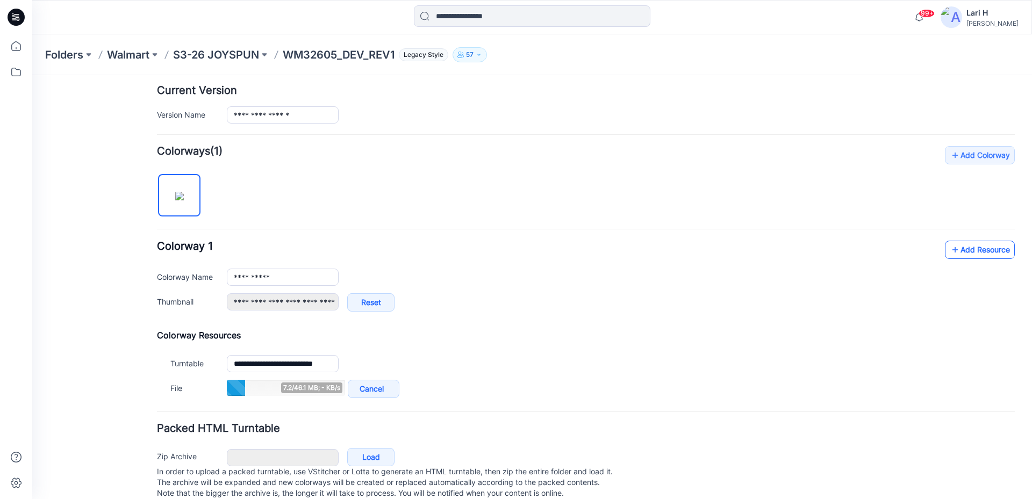
click at [955, 252] on link "Add Resource" at bounding box center [980, 250] width 70 height 18
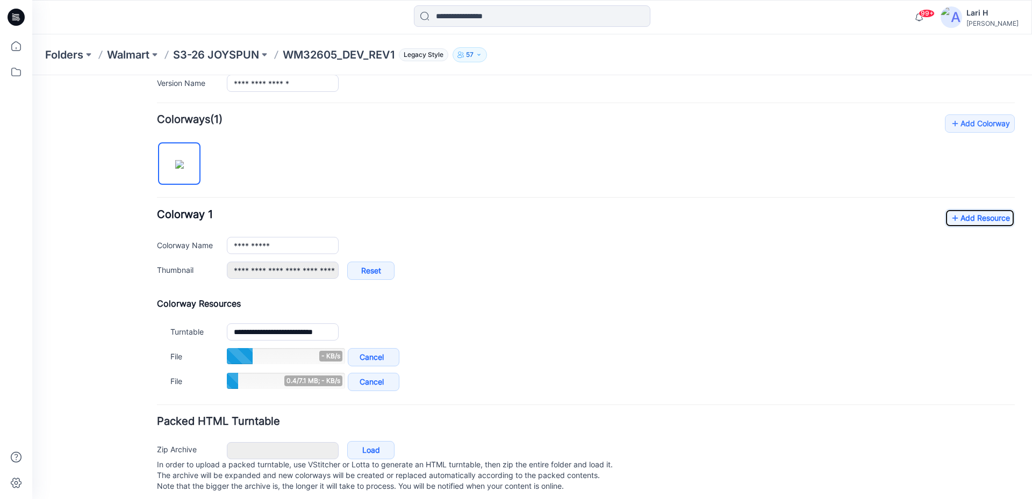
scroll to position [314, 0]
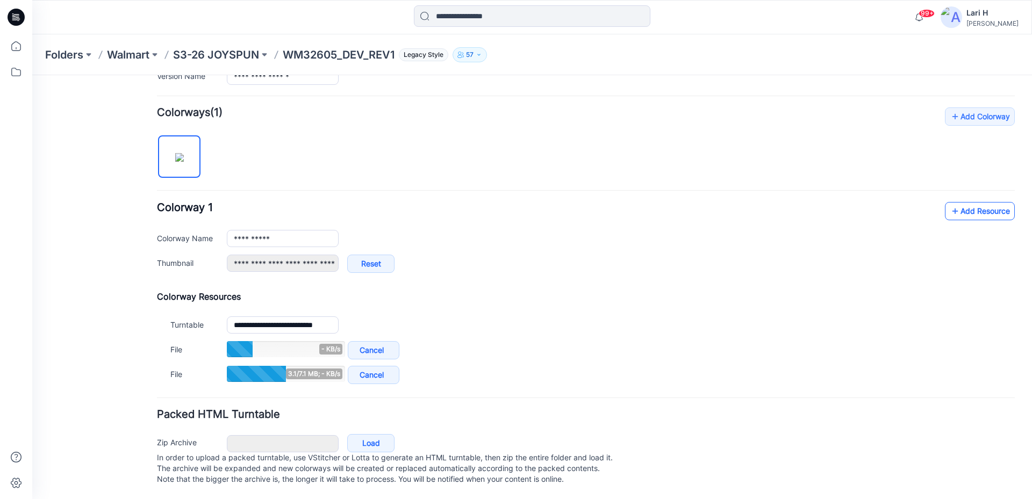
click at [980, 204] on link "Add Resource" at bounding box center [980, 211] width 70 height 18
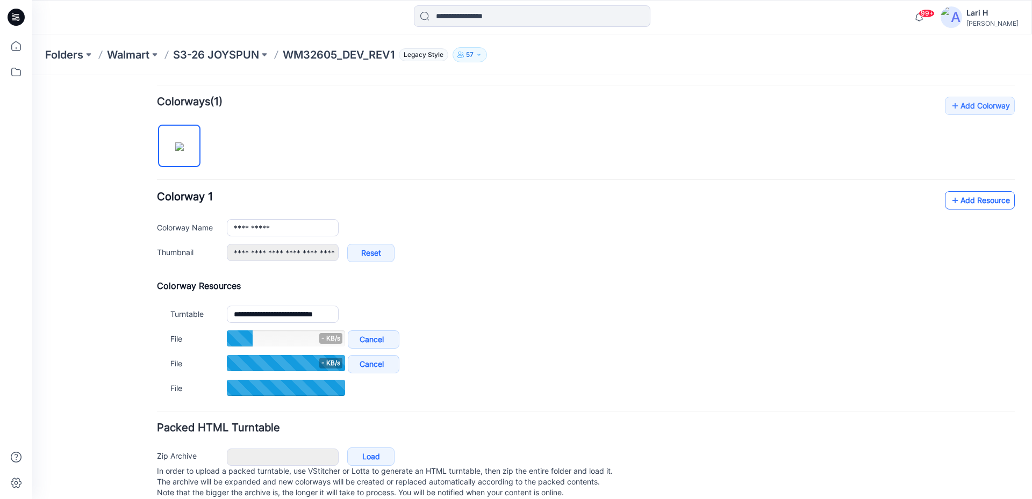
click at [980, 205] on link "Add Resource" at bounding box center [980, 200] width 70 height 18
click at [977, 201] on link "Add Resource" at bounding box center [980, 200] width 70 height 18
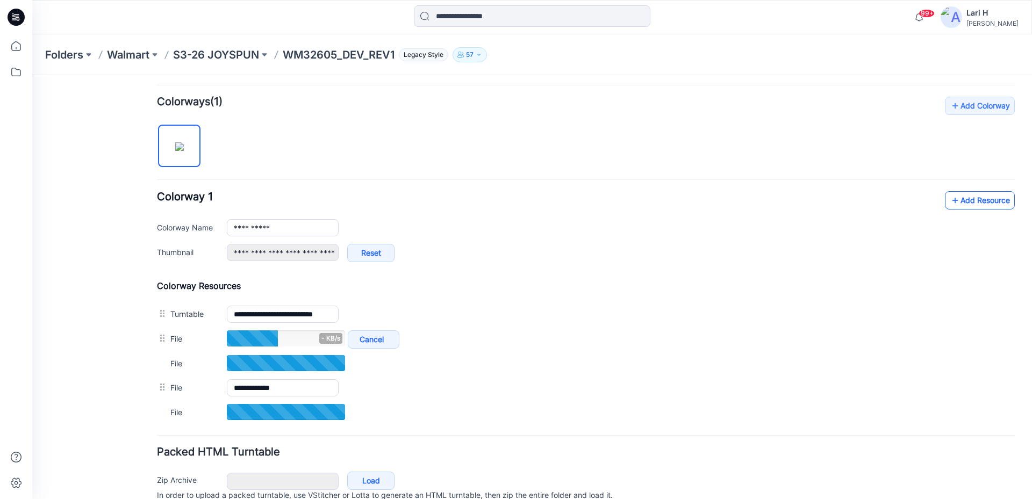
click at [959, 207] on link "Add Resource" at bounding box center [980, 200] width 70 height 18
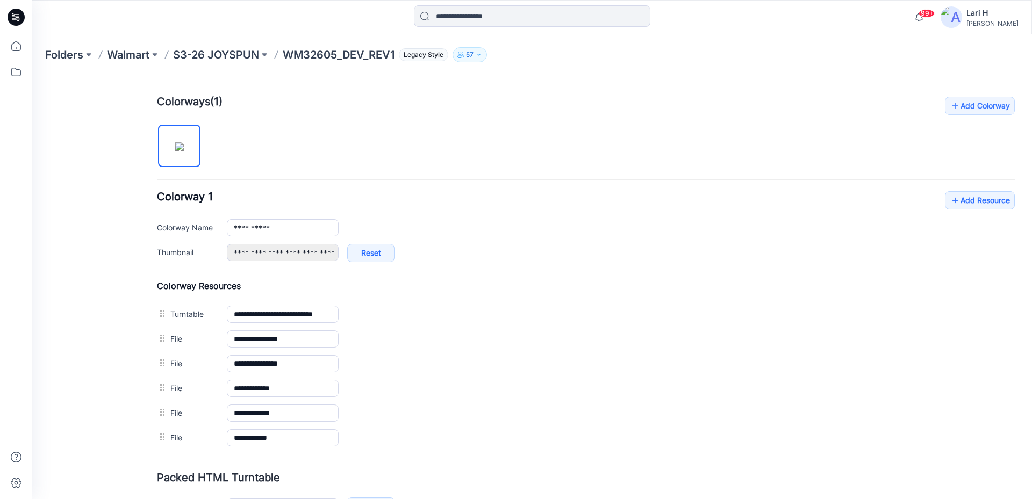
drag, startPoint x: 72, startPoint y: 223, endPoint x: 78, endPoint y: 225, distance: 6.6
click at [72, 222] on div "General Cover Image Current Version Colorways Packed Turntable" at bounding box center [97, 168] width 86 height 789
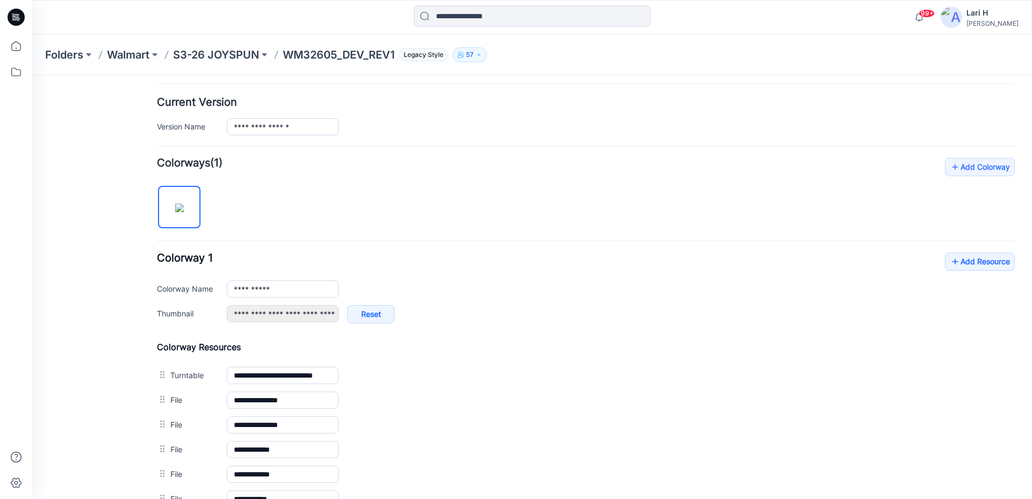
scroll to position [0, 0]
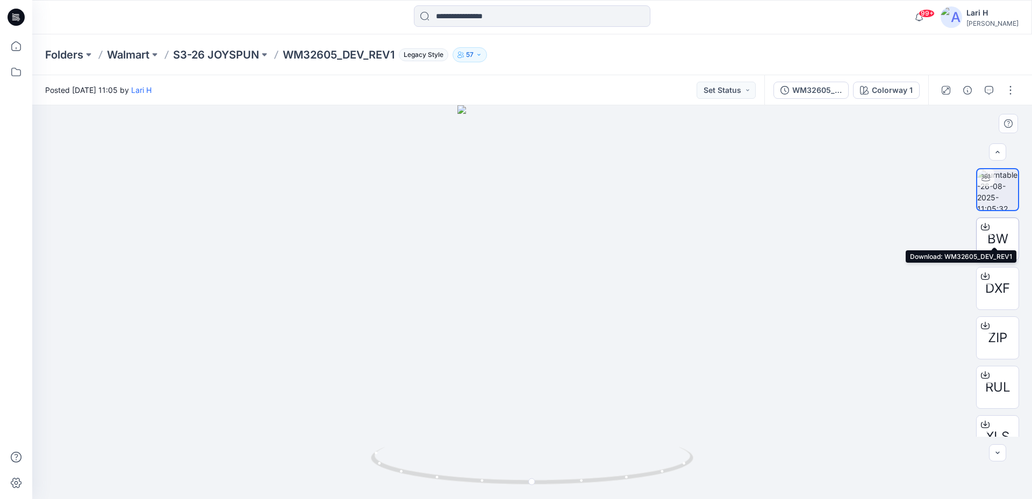
scroll to position [21, 0]
